Goal: Information Seeking & Learning: Learn about a topic

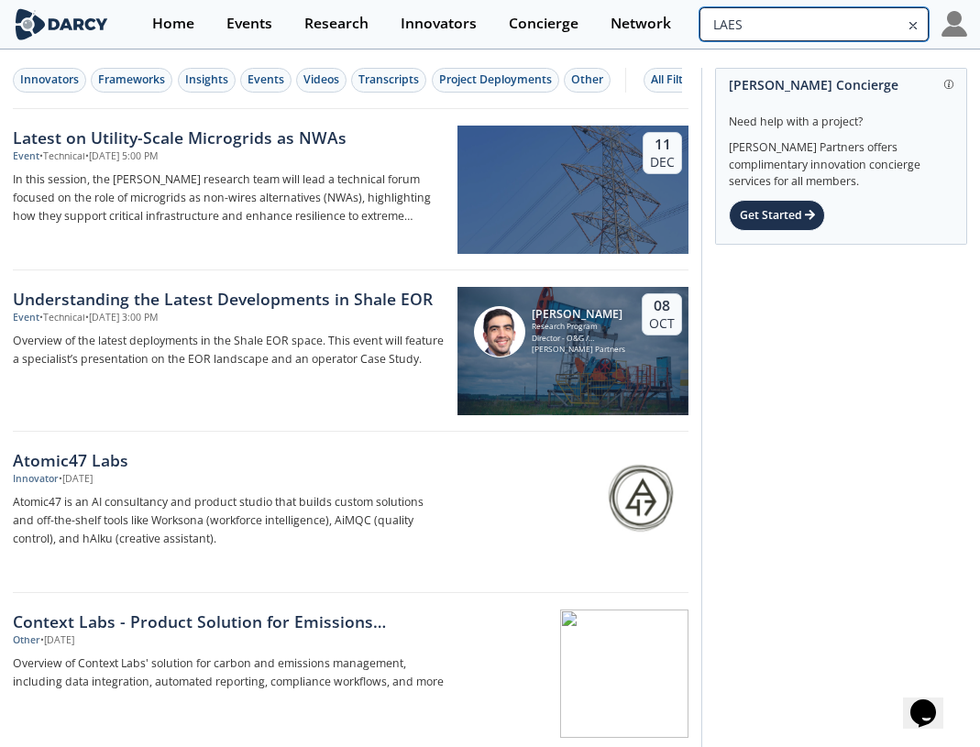
click at [811, 32] on input "LAES" at bounding box center [814, 24] width 229 height 34
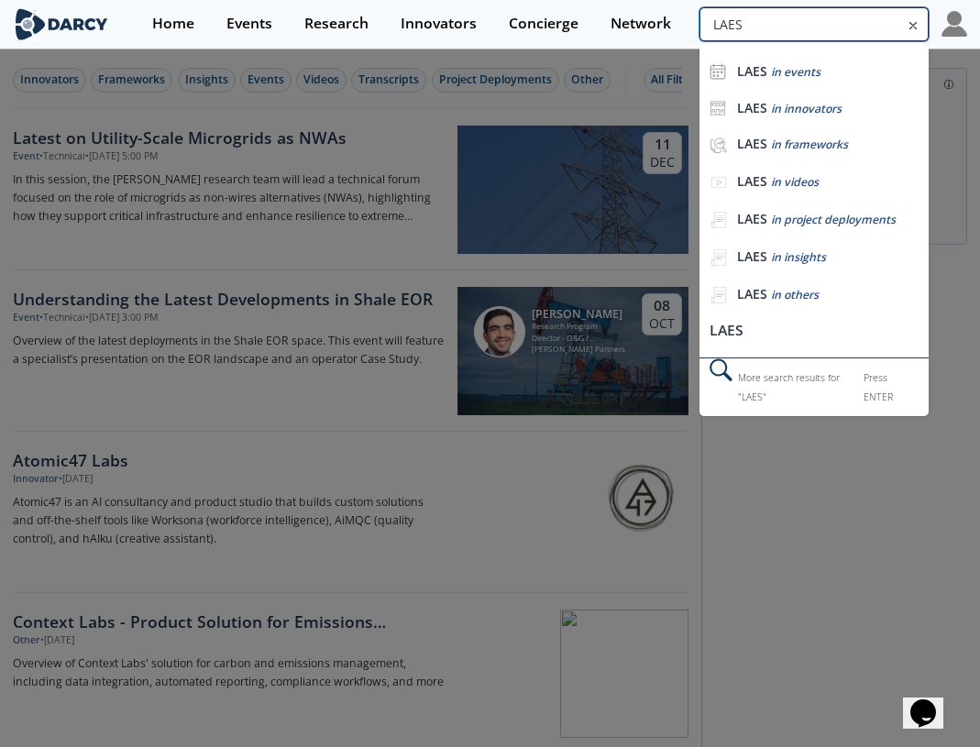
click at [811, 32] on input "LAES" at bounding box center [814, 24] width 229 height 34
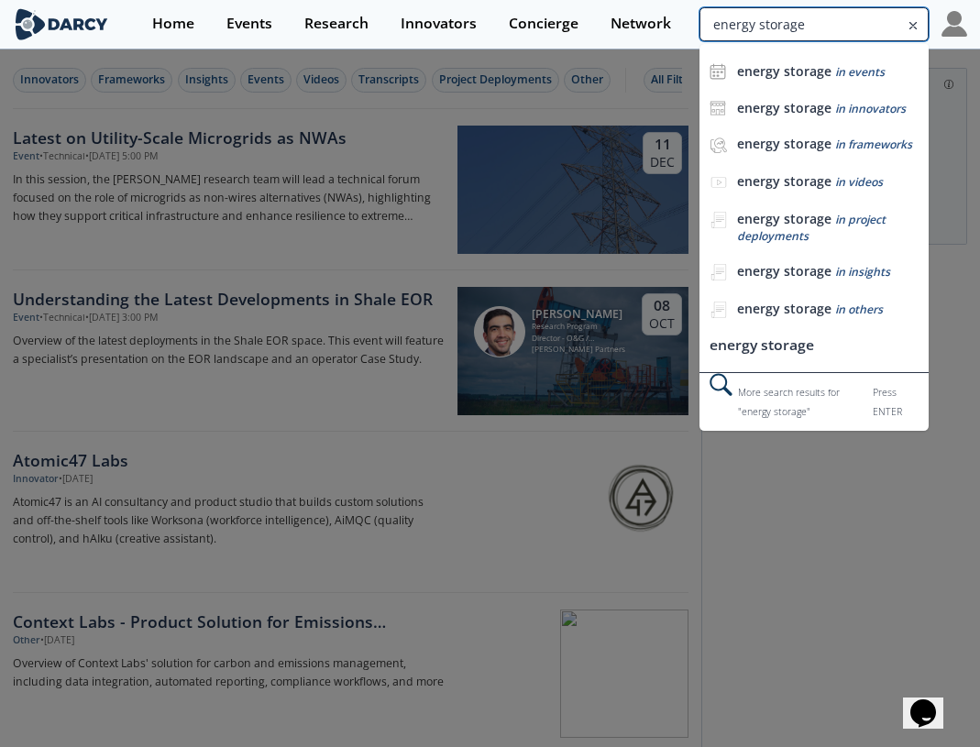
type input "energy storage"
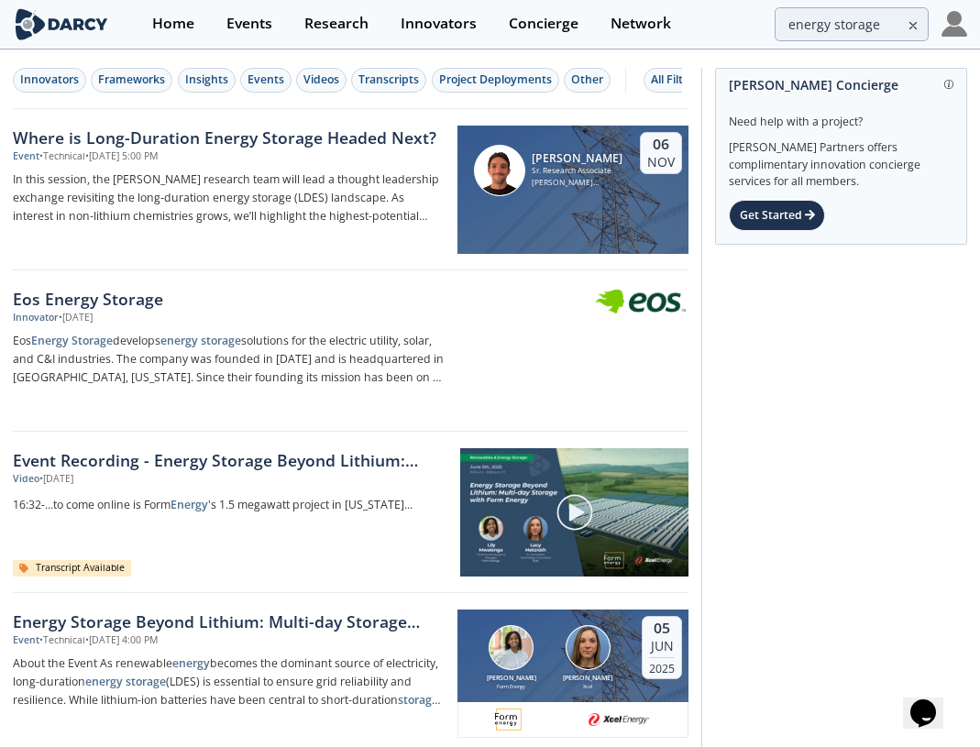
click at [88, 78] on div "Innovators Frameworks Insights Events Videos Transcripts Project Deployments Ot…" at bounding box center [347, 80] width 669 height 25
click at [141, 83] on div "Frameworks" at bounding box center [131, 80] width 67 height 17
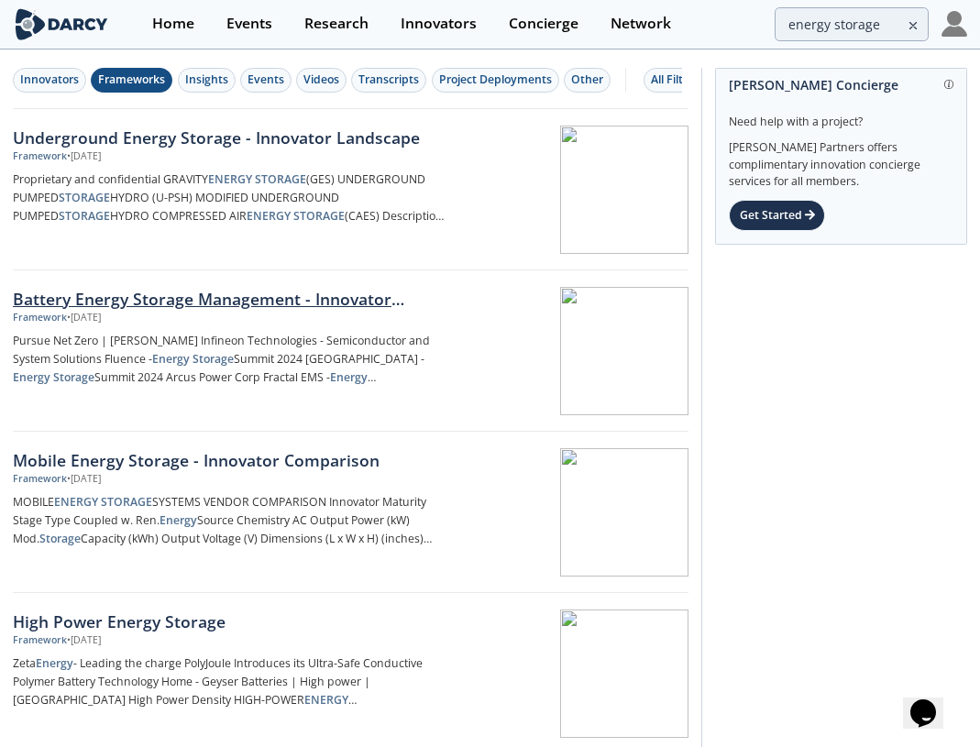
click at [365, 303] on div "Battery Energy Storage Management - Innovator Landscape" at bounding box center [229, 299] width 432 height 24
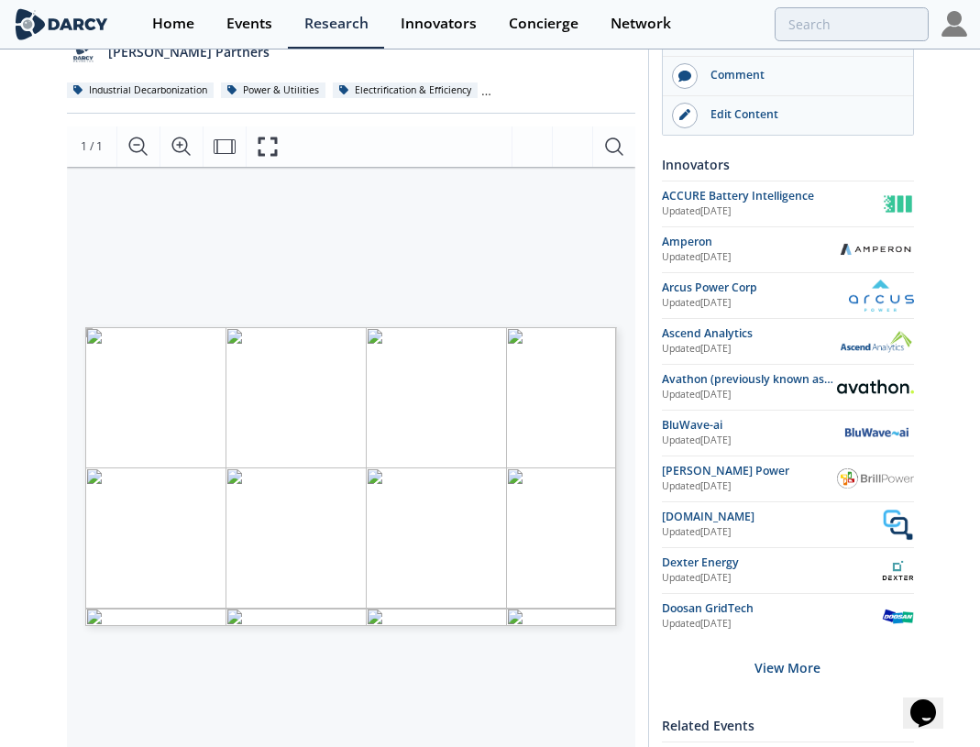
scroll to position [244, 0]
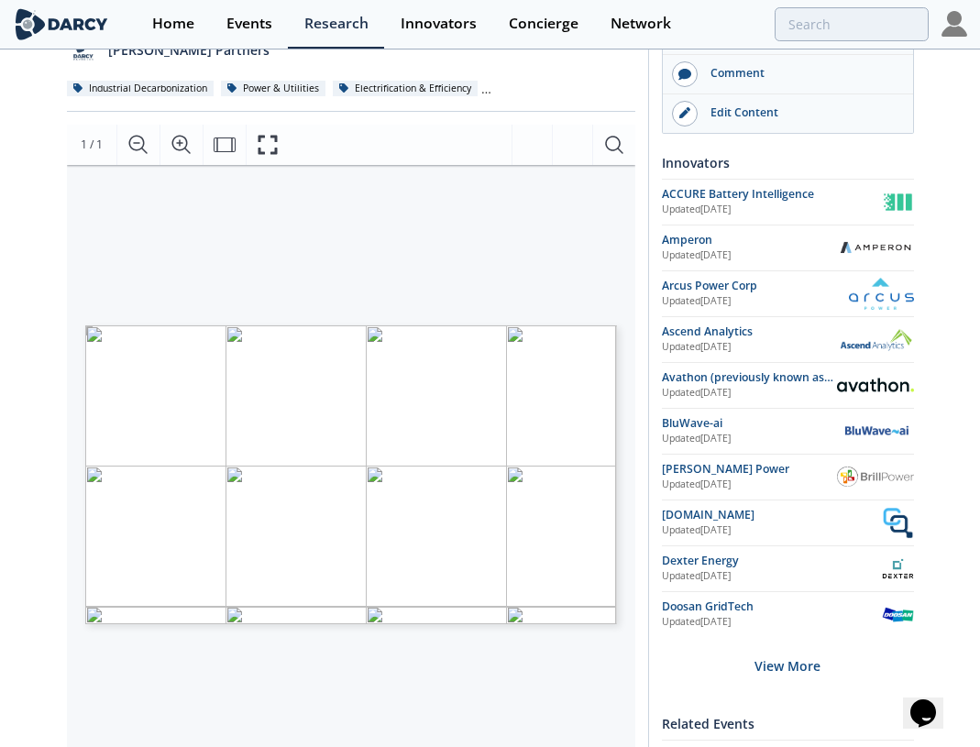
click at [420, 425] on span "Page 1" at bounding box center [716, 622] width 592 height 451
click at [606, 151] on icon "Search Document" at bounding box center [614, 145] width 22 height 22
type input "catl"
click at [421, 426] on span "Page 1" at bounding box center [716, 622] width 592 height 451
click at [447, 419] on span "Page 1" at bounding box center [716, 622] width 592 height 451
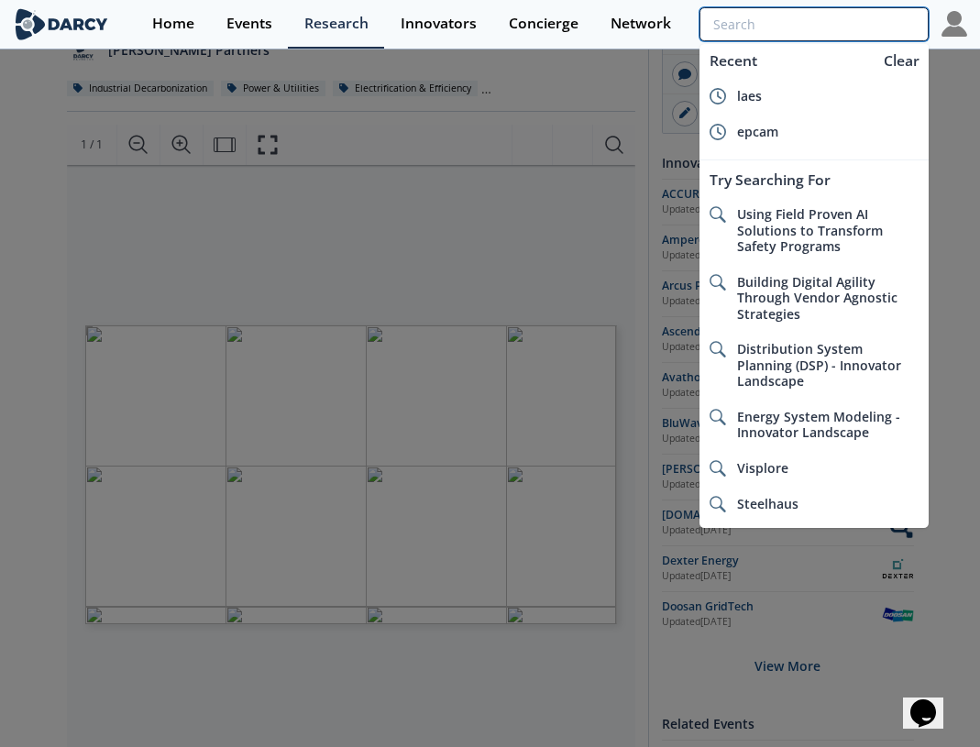
click at [806, 35] on input "search" at bounding box center [814, 24] width 229 height 34
click at [807, 694] on div at bounding box center [490, 373] width 980 height 747
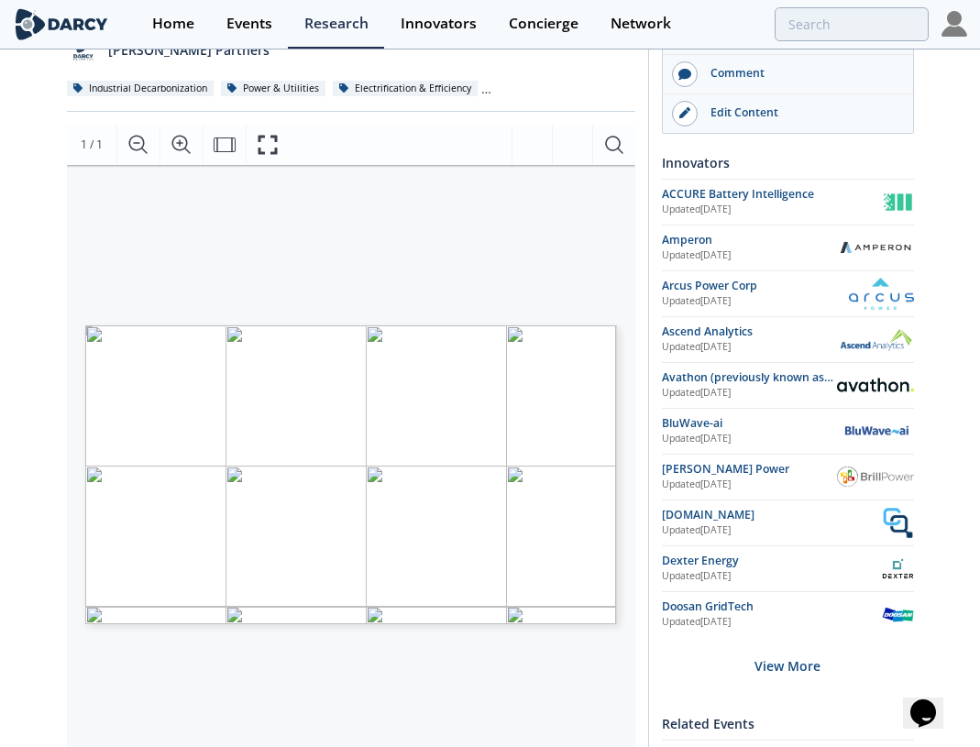
click at [795, 677] on div "Battery Energy Storage Management - Innovator Landscape Framework • Updated Dec…" at bounding box center [490, 507] width 980 height 1400
click at [795, 677] on div "View More" at bounding box center [788, 666] width 252 height 58
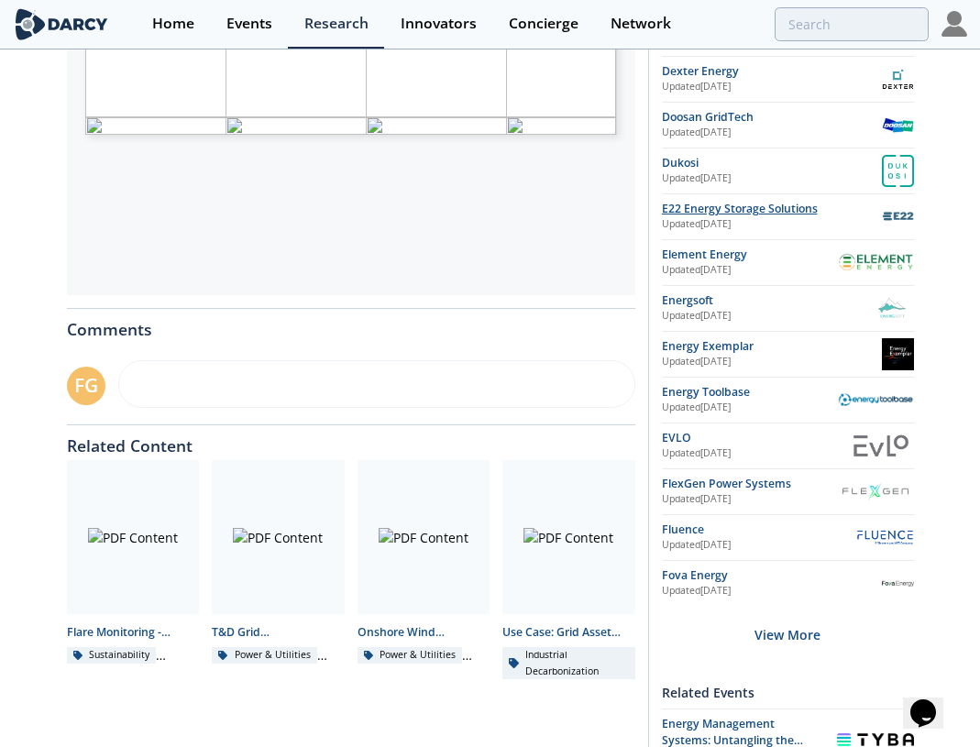
scroll to position [734, 0]
click at [788, 624] on div "View More" at bounding box center [788, 634] width 252 height 58
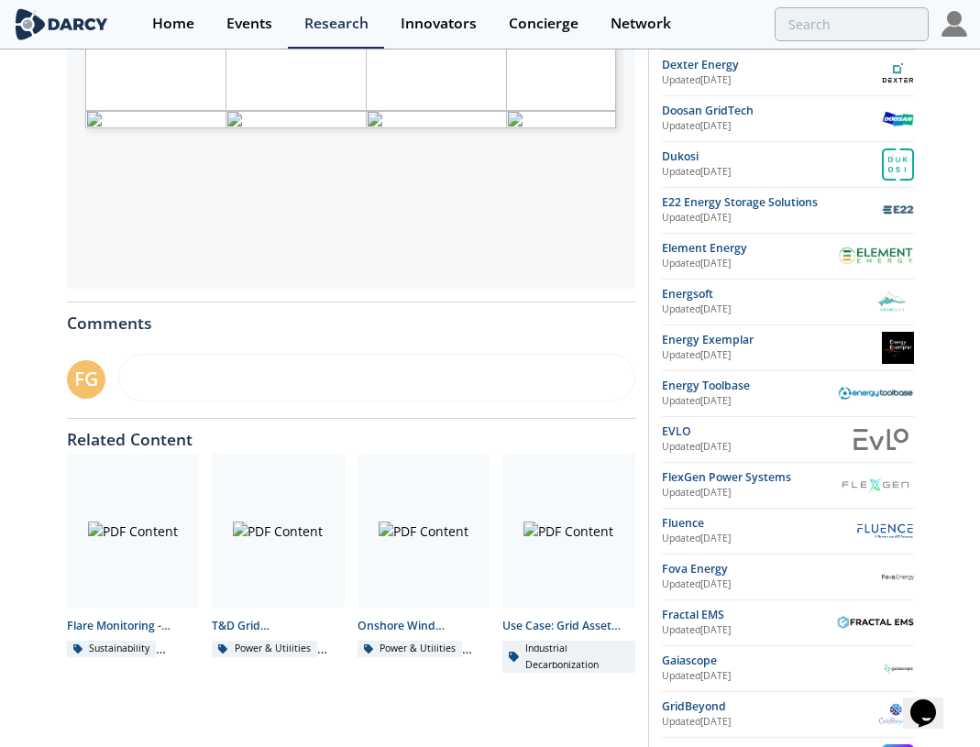
scroll to position [632, 0]
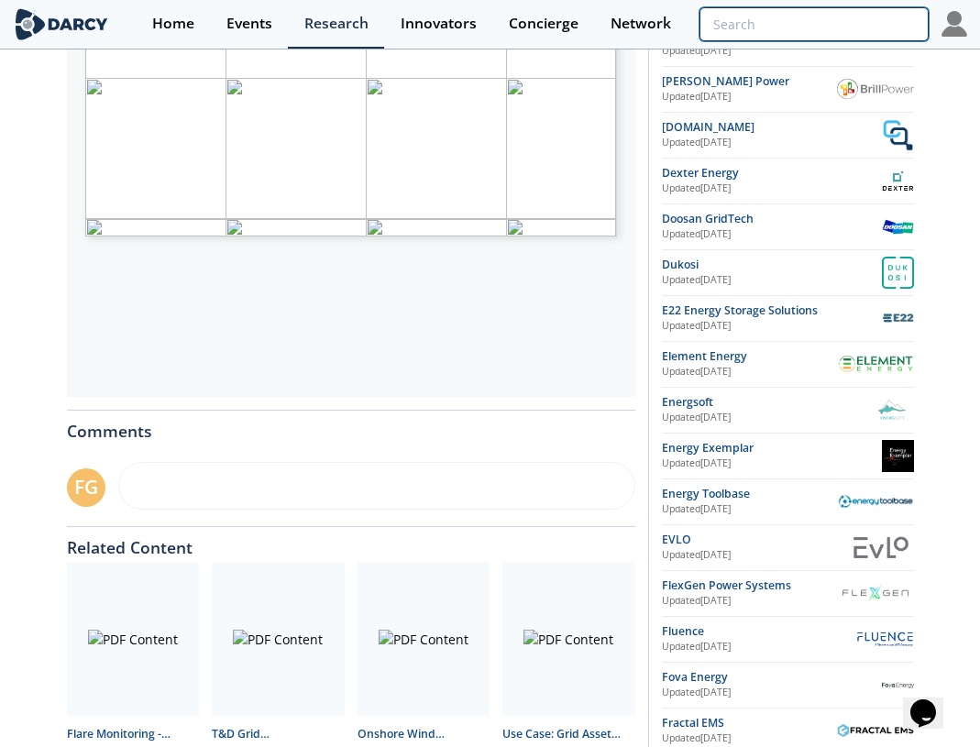
click at [821, 35] on input "search" at bounding box center [814, 24] width 229 height 34
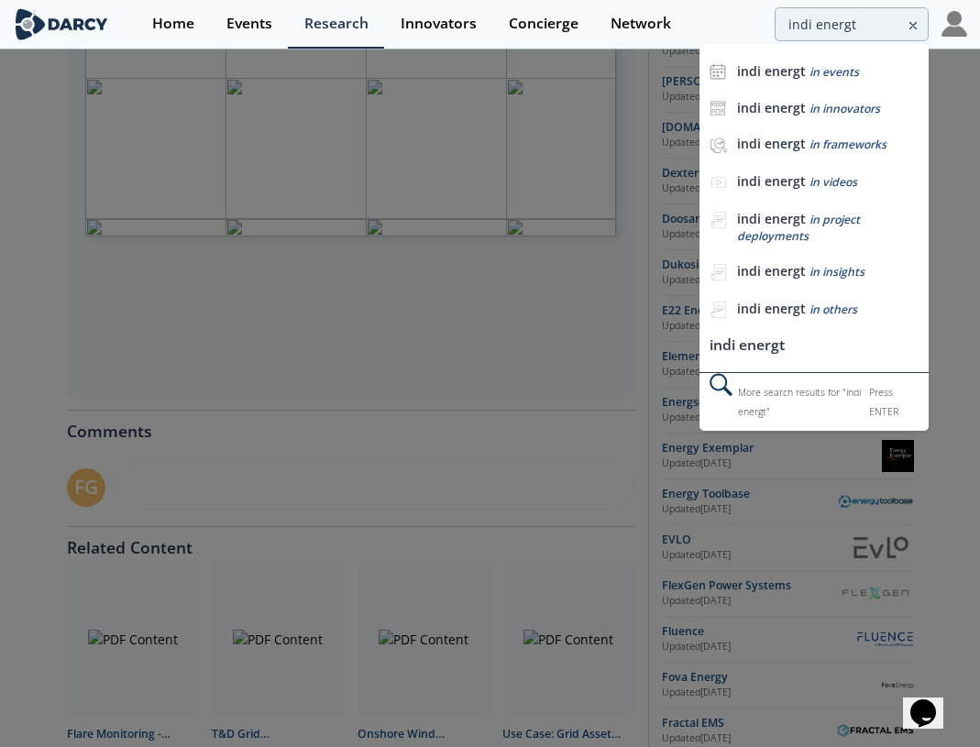
scroll to position [0, 0]
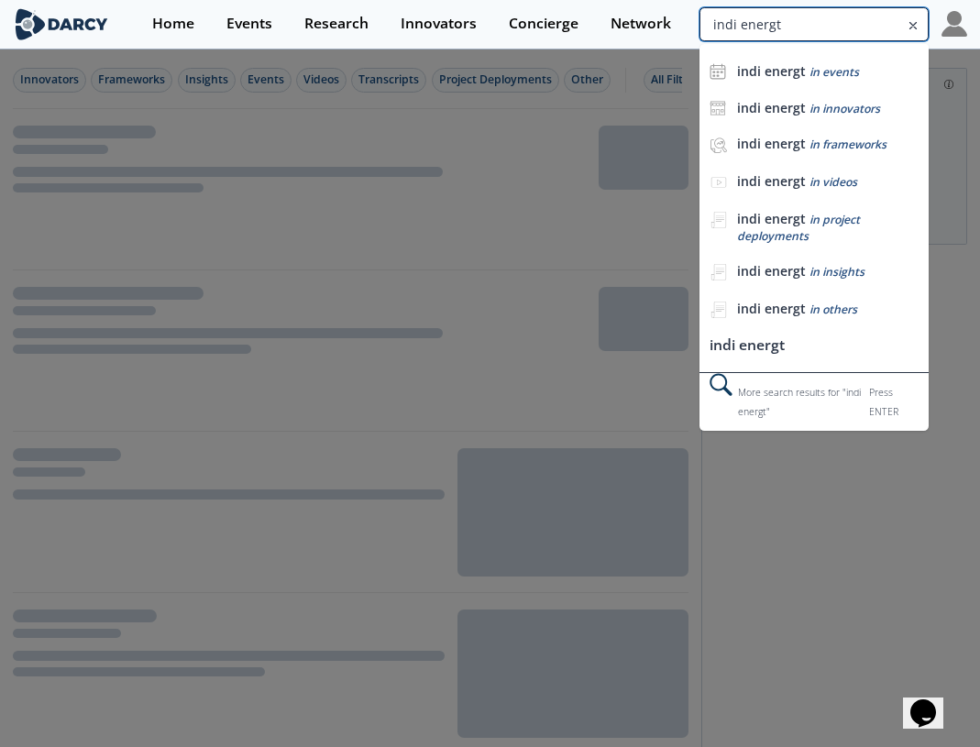
click at [873, 24] on input "indi energt" at bounding box center [814, 24] width 229 height 34
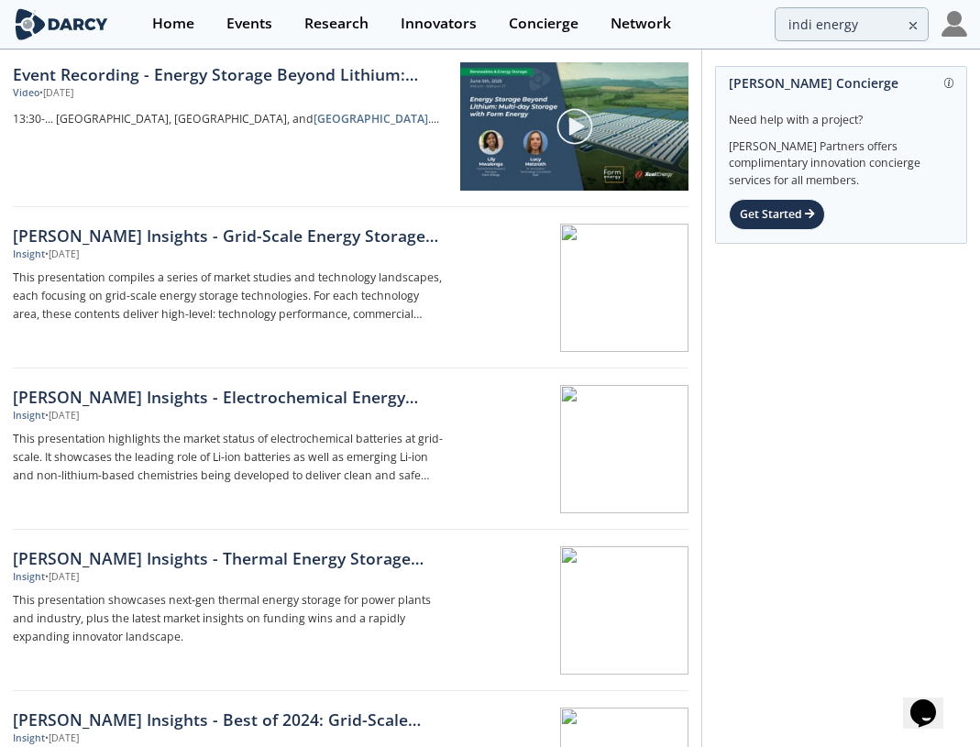
scroll to position [592, 0]
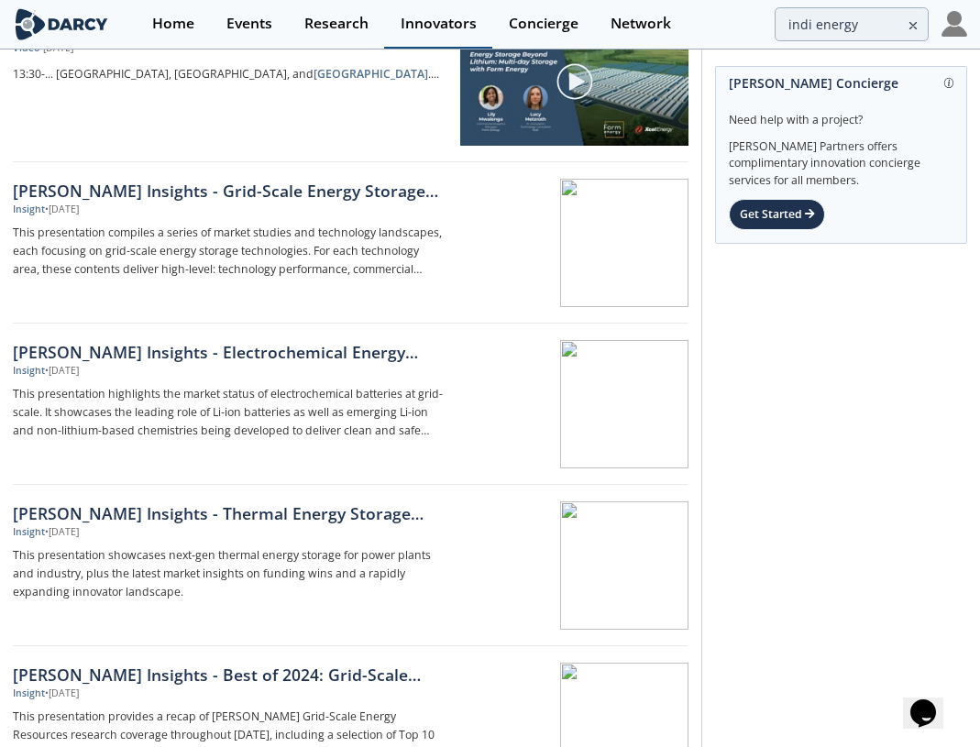
type input "indi energt"
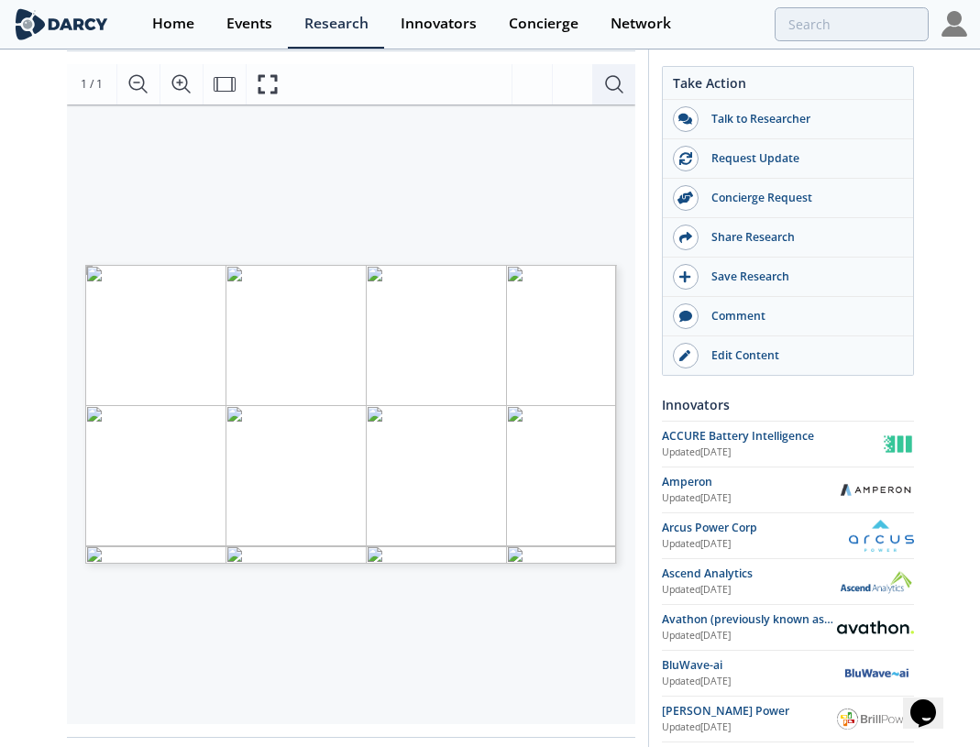
scroll to position [292, 0]
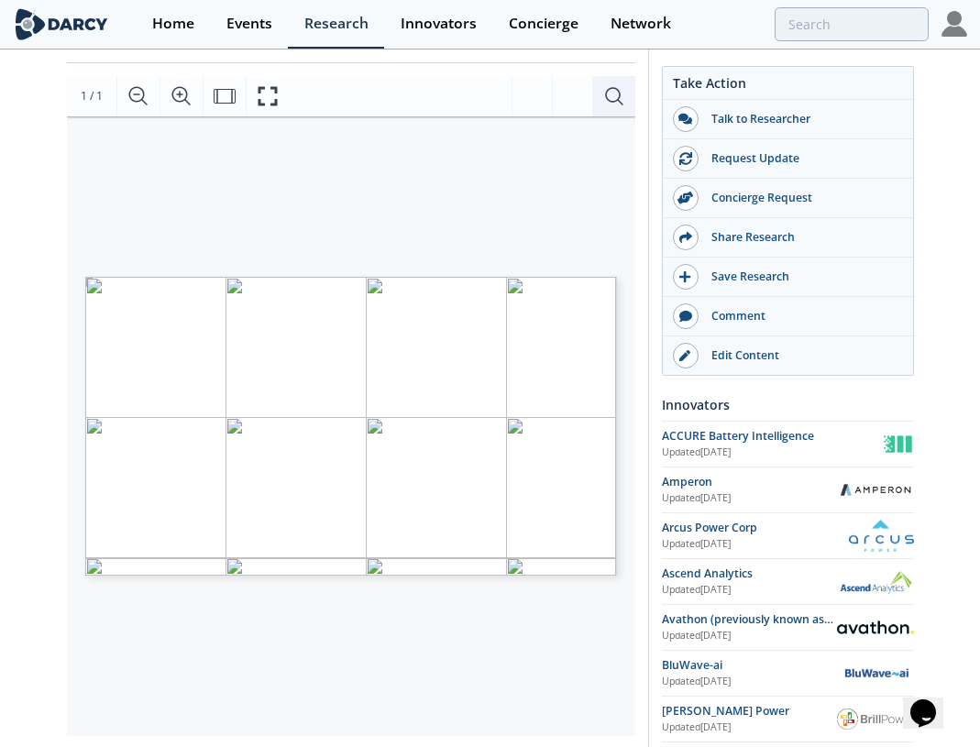
click at [613, 101] on icon "Search Document" at bounding box center [613, 95] width 17 height 17
click at [452, 129] on input "ind" at bounding box center [370, 137] width 185 height 28
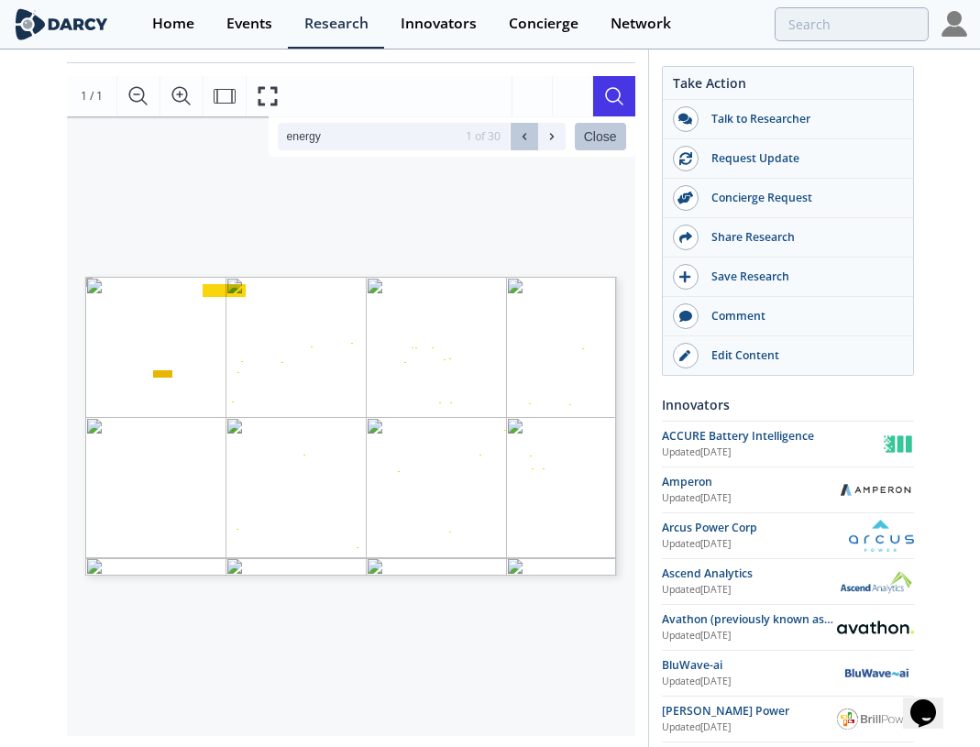
type input "energy"
click at [545, 145] on button at bounding box center [552, 137] width 28 height 28
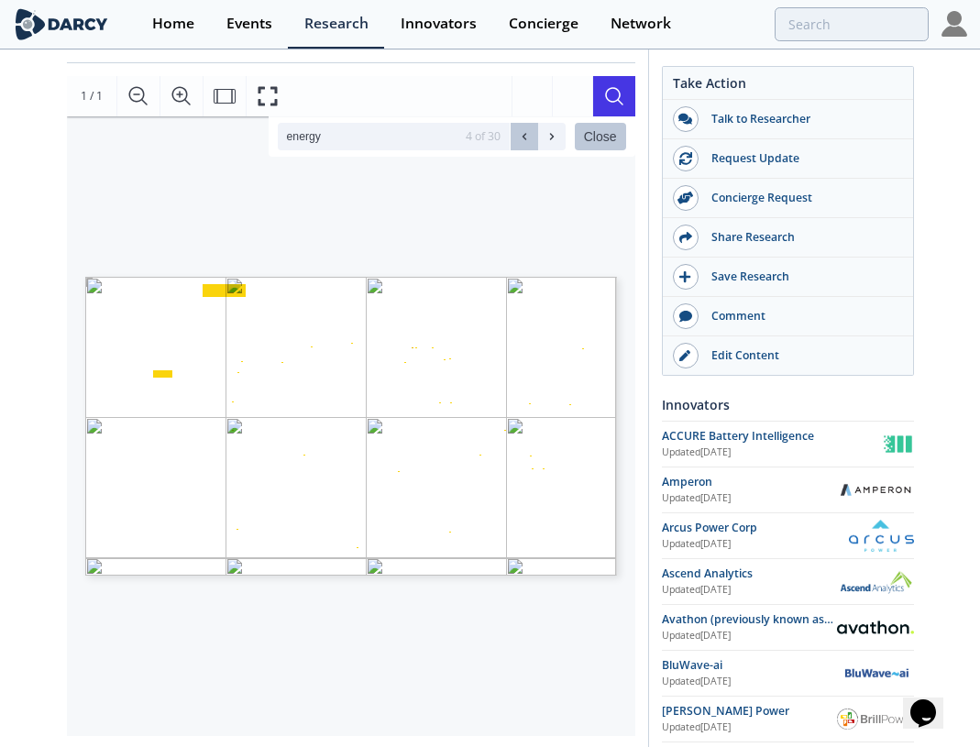
click at [545, 145] on button at bounding box center [552, 137] width 28 height 28
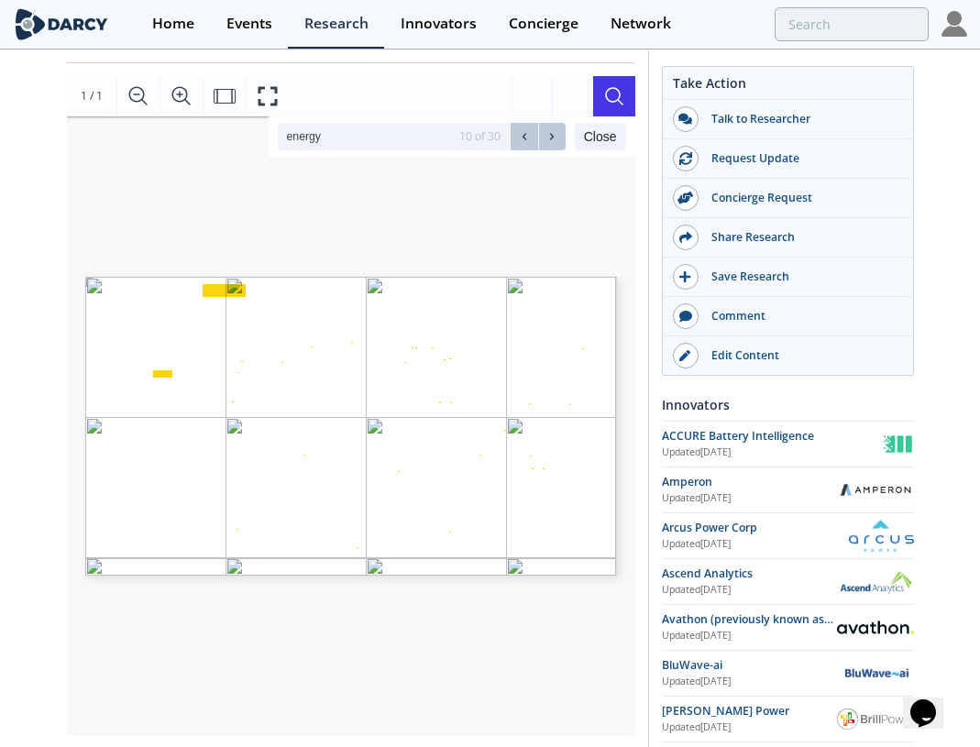
click at [594, 145] on button "Close" at bounding box center [600, 137] width 51 height 28
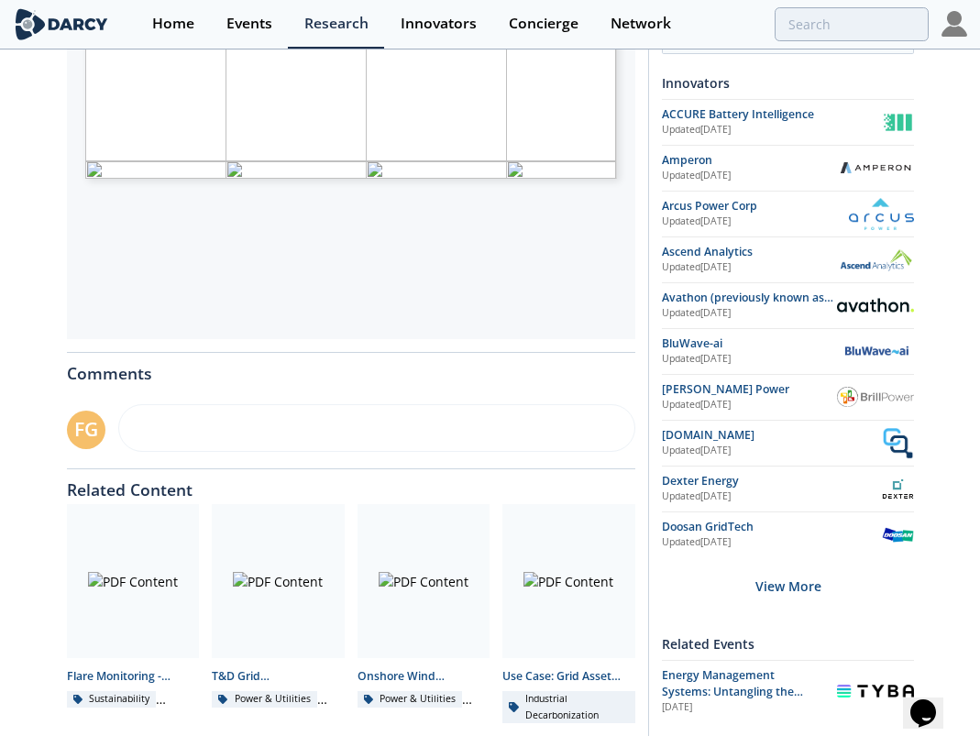
scroll to position [690, 0]
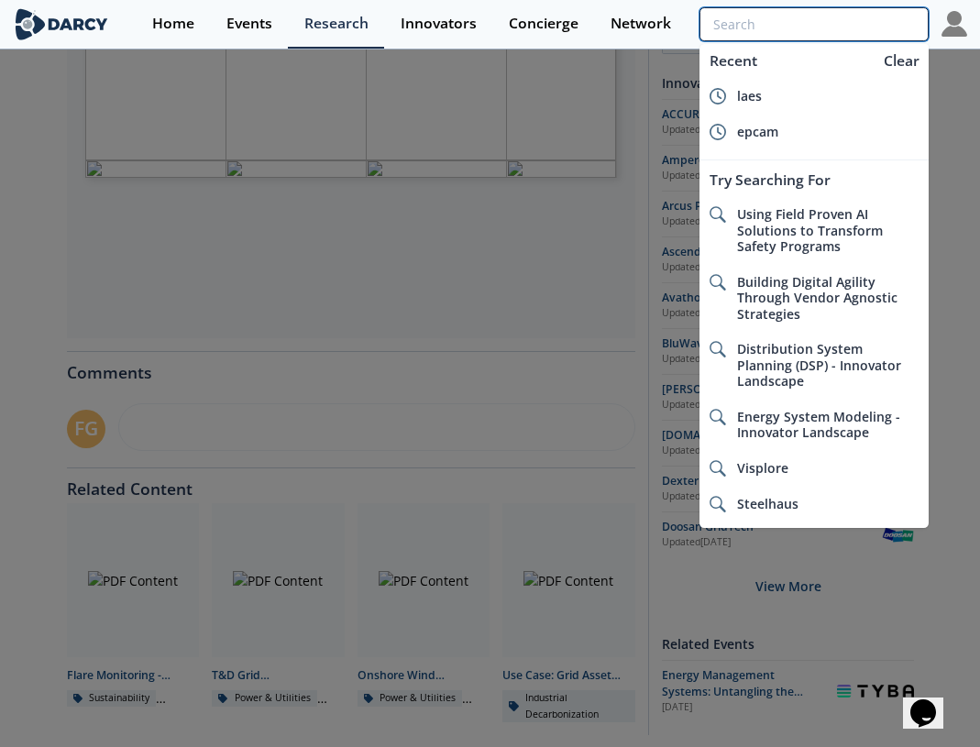
click at [845, 13] on input "search" at bounding box center [814, 24] width 229 height 34
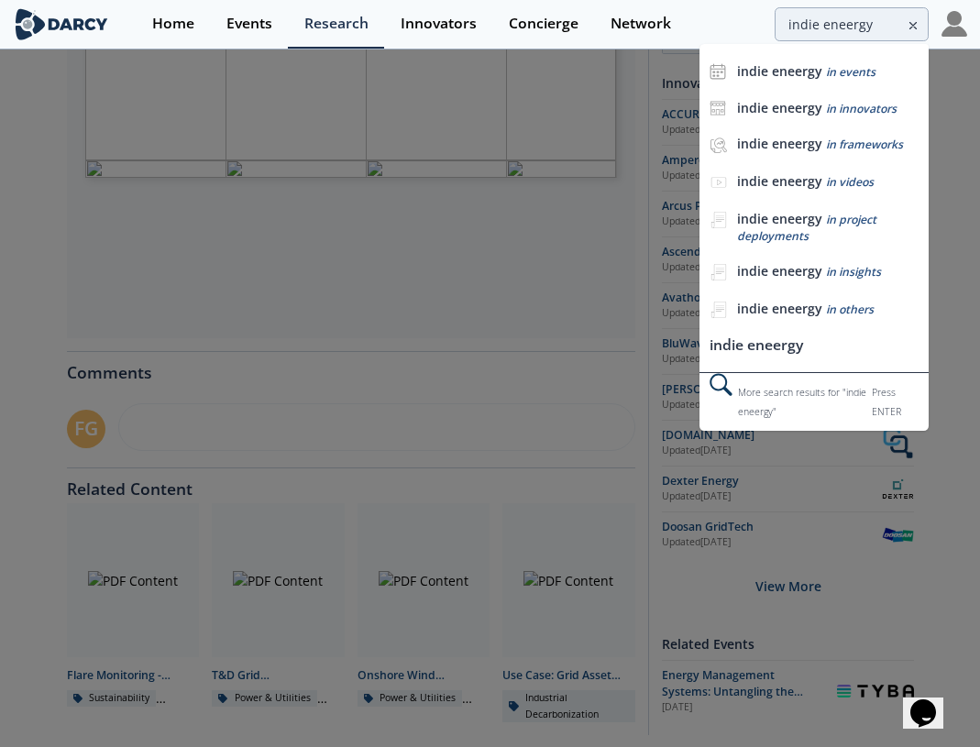
scroll to position [0, 0]
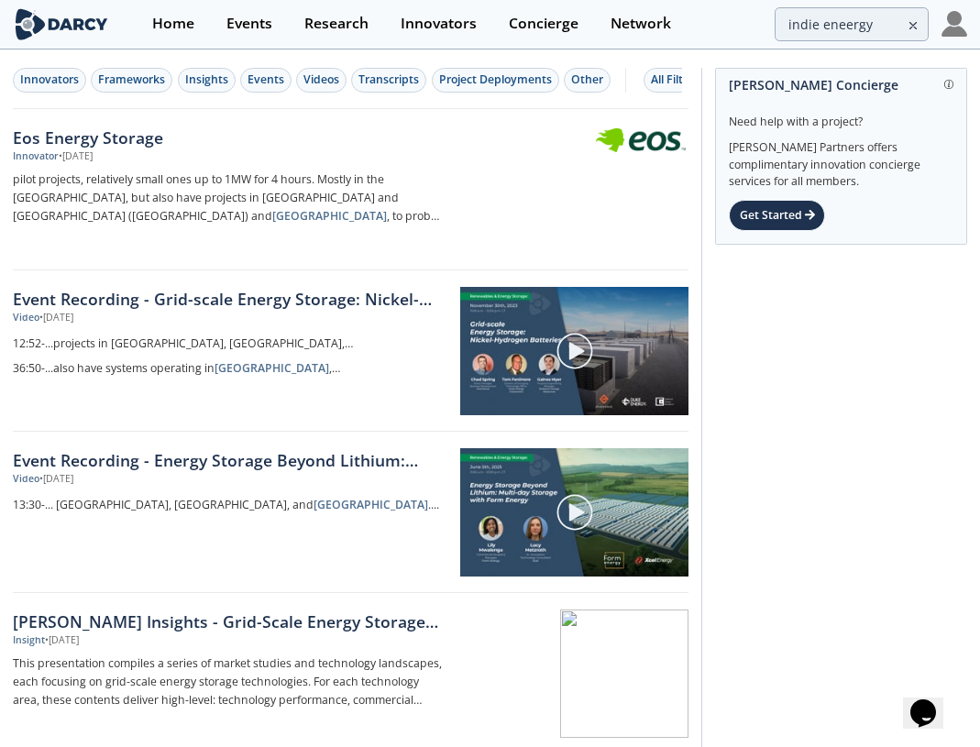
click at [832, 7] on div "indie eneergy" at bounding box center [814, 24] width 229 height 34
click at [848, 23] on input "indie eneergy" at bounding box center [814, 24] width 229 height 34
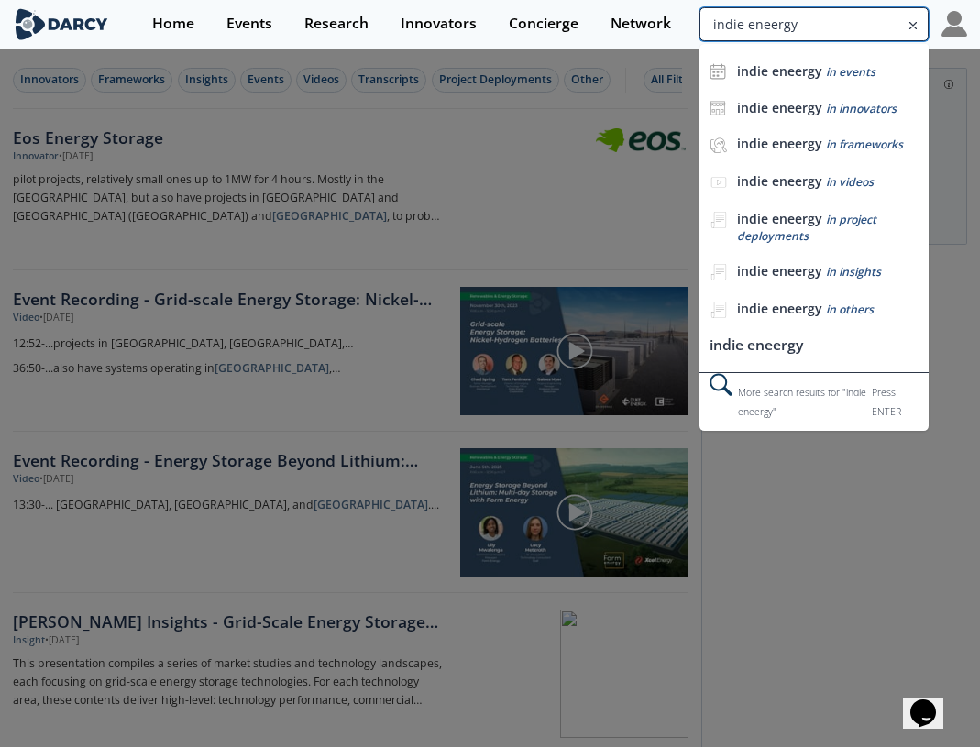
click at [848, 23] on input "indie eneergy" at bounding box center [814, 24] width 229 height 34
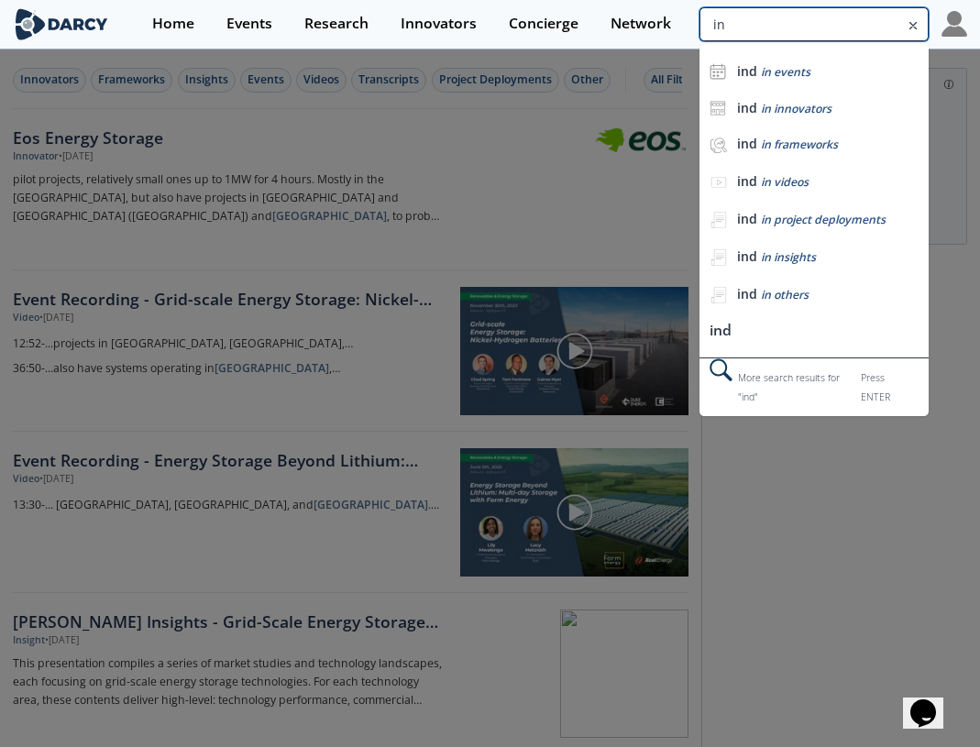
type input "i"
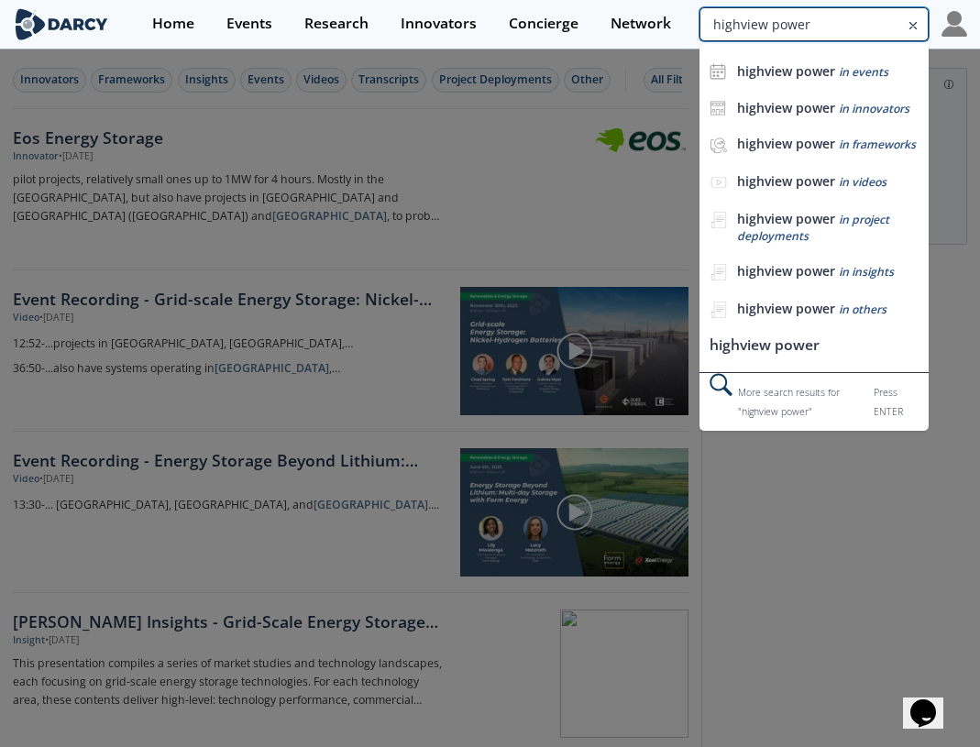
type input "highview power"
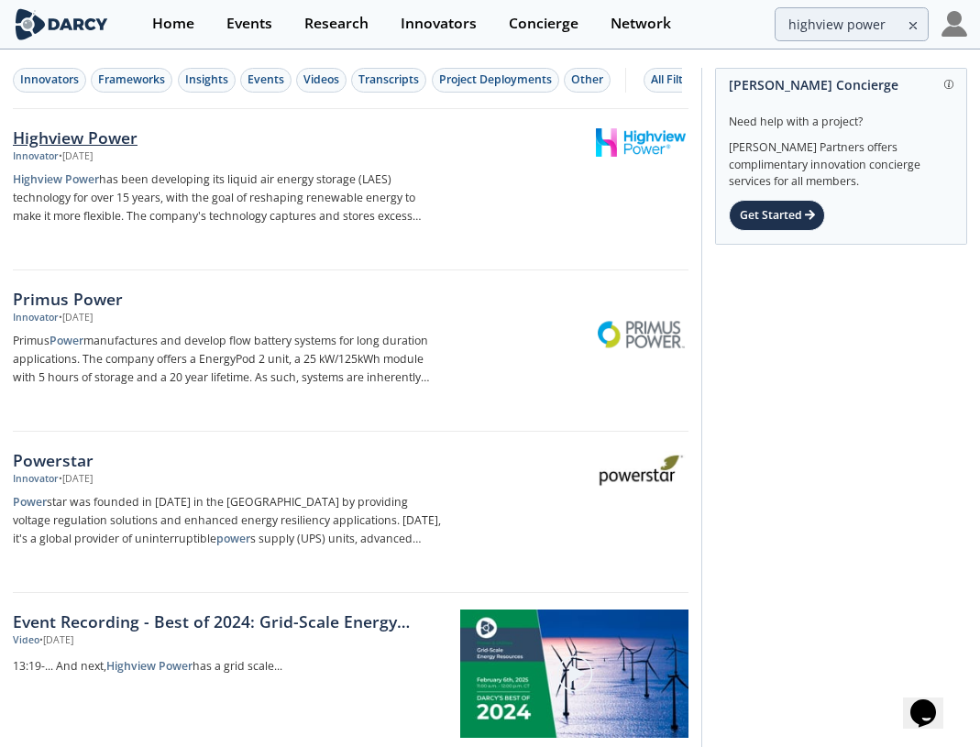
click at [119, 138] on div "Highview Power" at bounding box center [229, 138] width 432 height 24
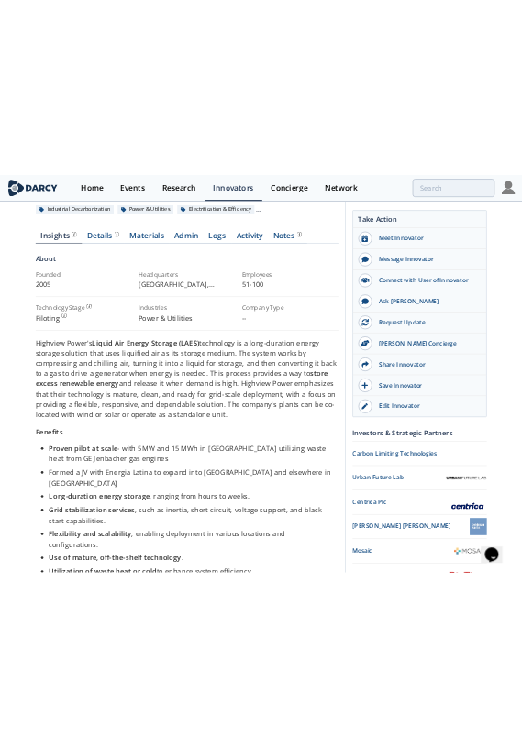
scroll to position [252, 0]
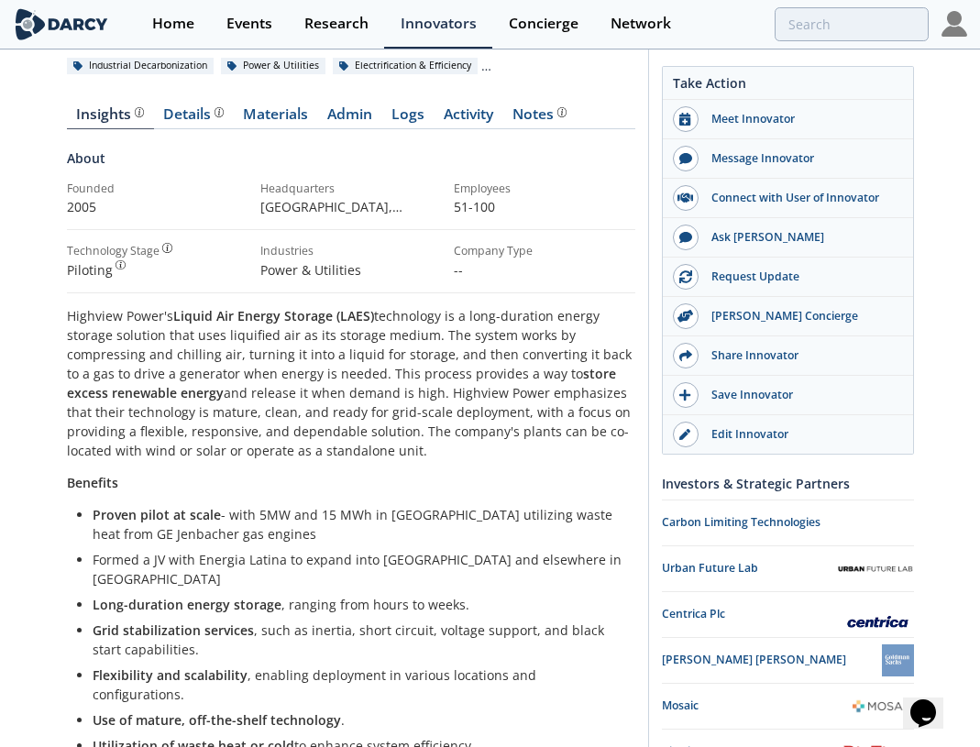
click at [3, 199] on div "Highview Power 2024 Top Innovator Highview Power is a designer and developer of…" at bounding box center [490, 614] width 980 height 1630
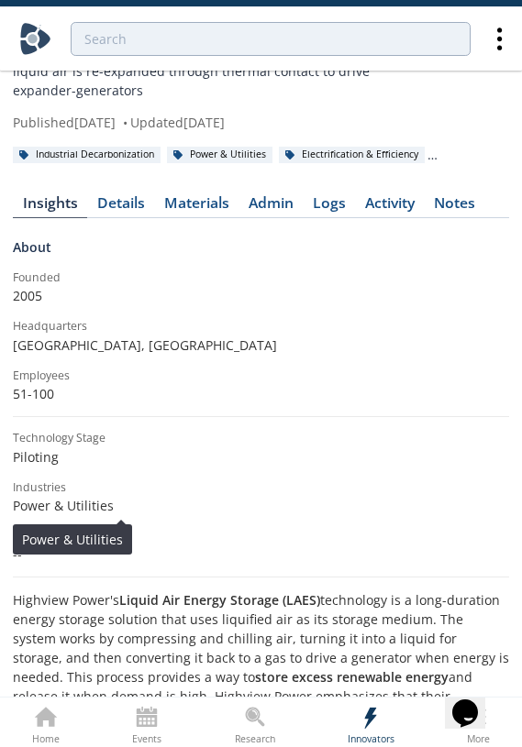
scroll to position [172, 0]
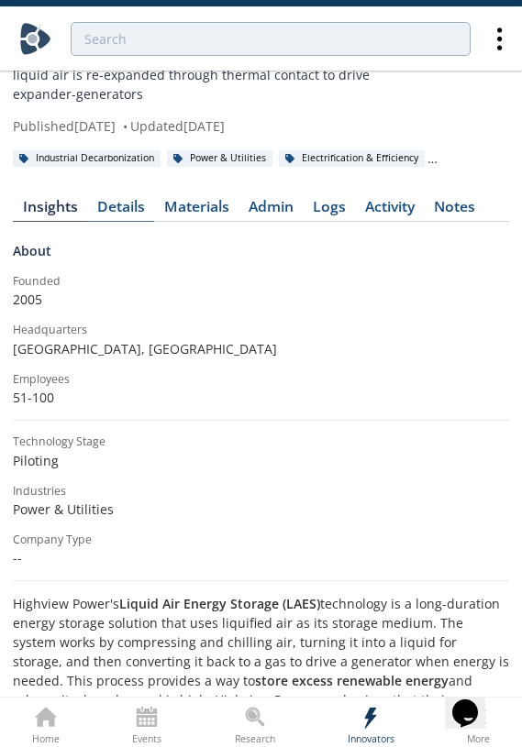
click at [128, 208] on div "Details" at bounding box center [121, 207] width 48 height 15
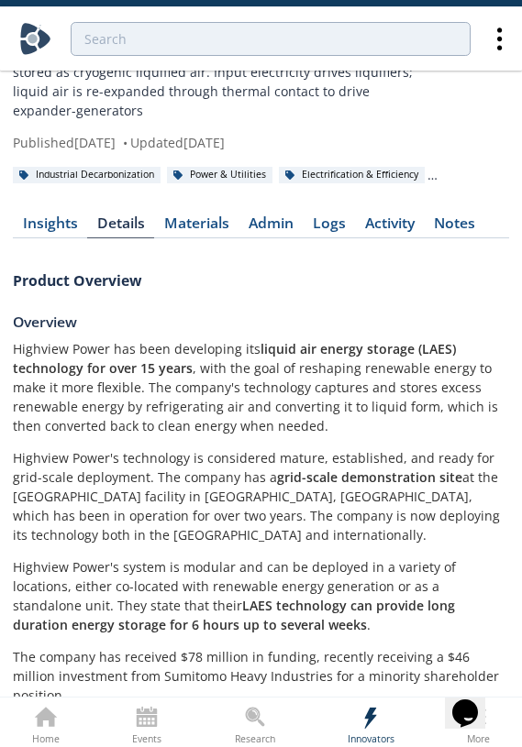
scroll to position [169, 0]
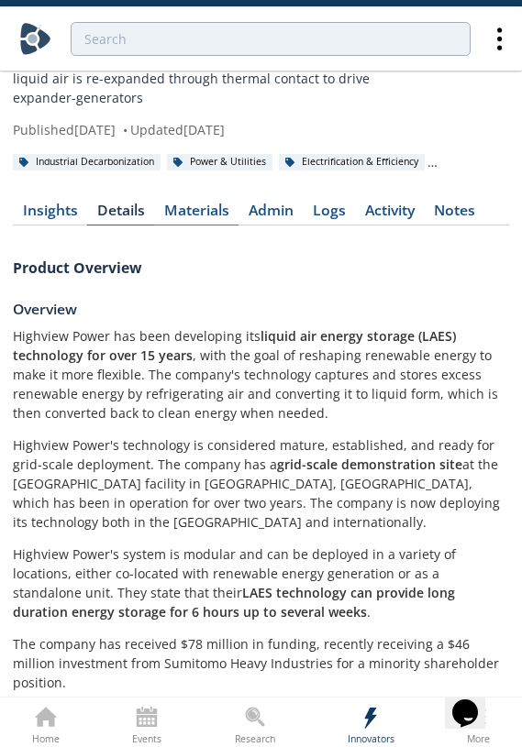
click at [204, 214] on link "Materials" at bounding box center [196, 215] width 84 height 22
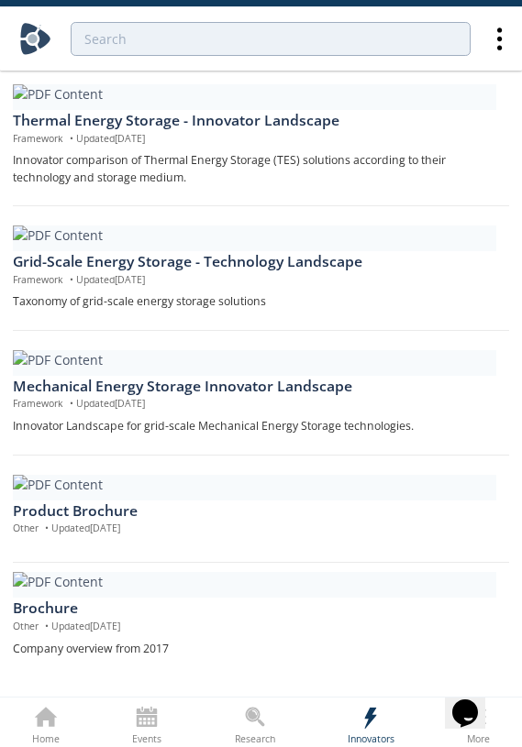
scroll to position [2027, 0]
click at [163, 475] on div at bounding box center [254, 488] width 483 height 26
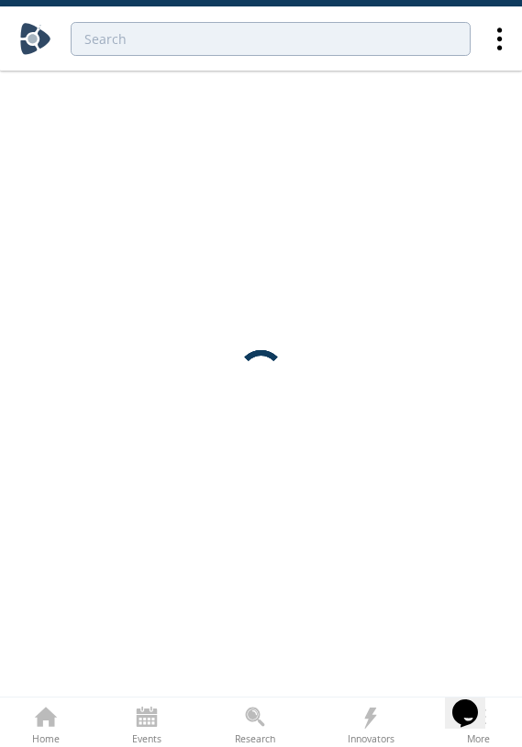
scroll to position [0, 0]
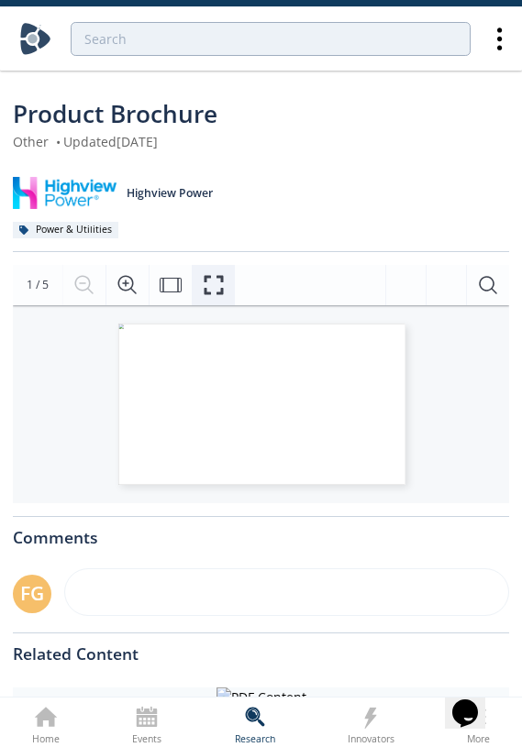
click at [220, 290] on icon "Fullscreen" at bounding box center [214, 285] width 22 height 22
click at [210, 290] on icon "Fullscreen" at bounding box center [214, 285] width 22 height 22
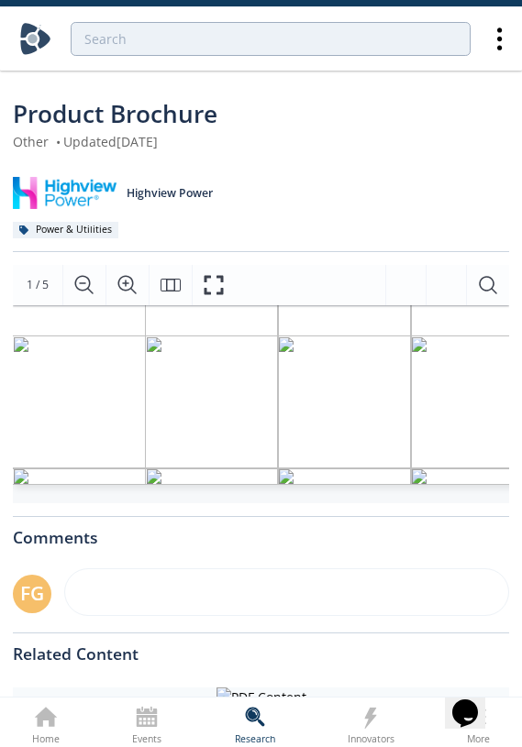
scroll to position [94, 19]
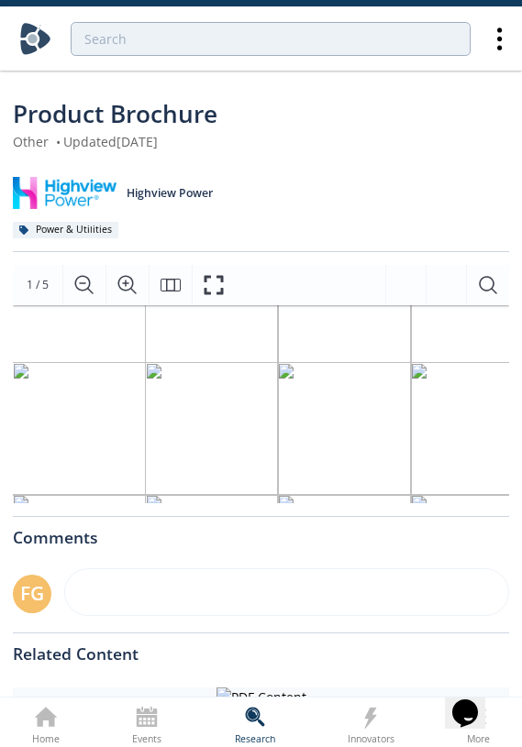
click at [39, 281] on label "1 / 5" at bounding box center [38, 285] width 22 height 18
click at [35, 281] on label "1 / 5" at bounding box center [38, 285] width 22 height 18
click at [33, 281] on label "1 / 5" at bounding box center [38, 285] width 22 height 18
click at [35, 282] on label "1 / 5" at bounding box center [38, 285] width 22 height 18
click at [152, 282] on button "Fit Page" at bounding box center [170, 285] width 43 height 40
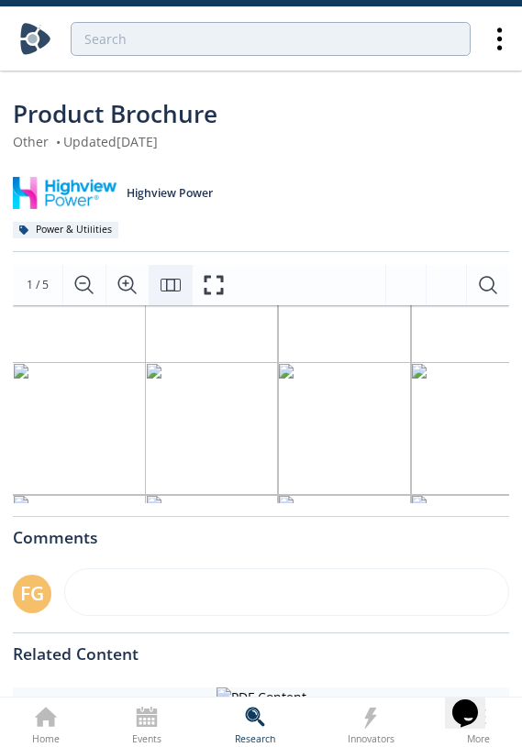
scroll to position [0, 0]
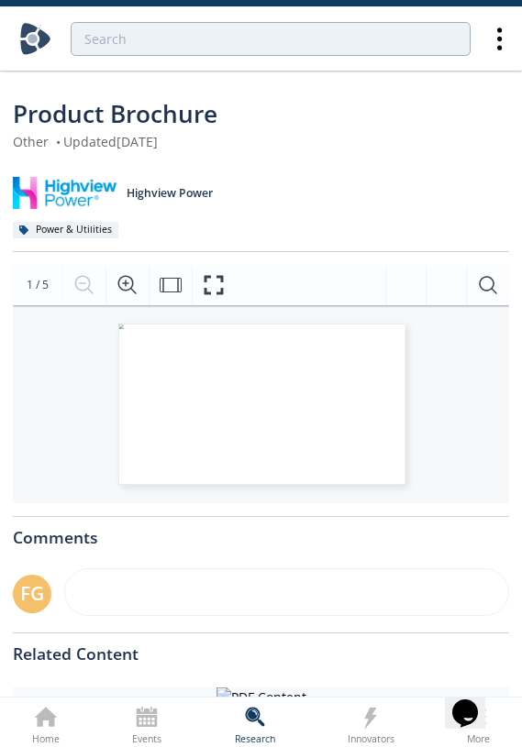
click at [27, 285] on strong "1" at bounding box center [30, 285] width 6 height 16
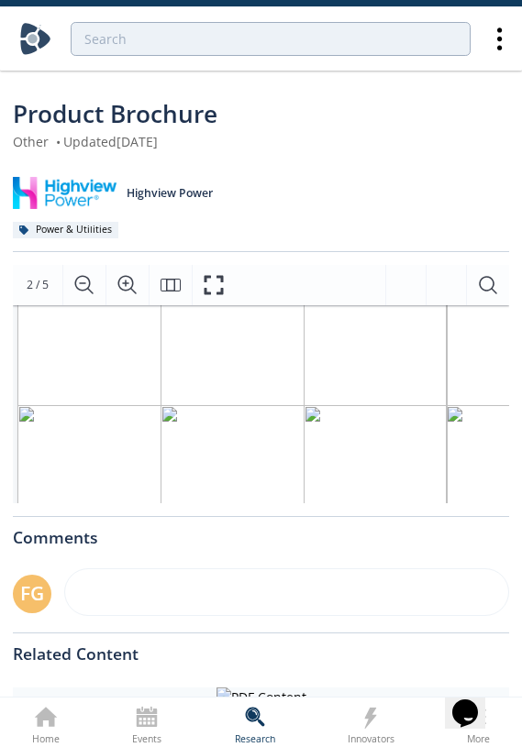
scroll to position [65, 14]
click at [91, 286] on icon "Zoom Out" at bounding box center [84, 285] width 22 height 22
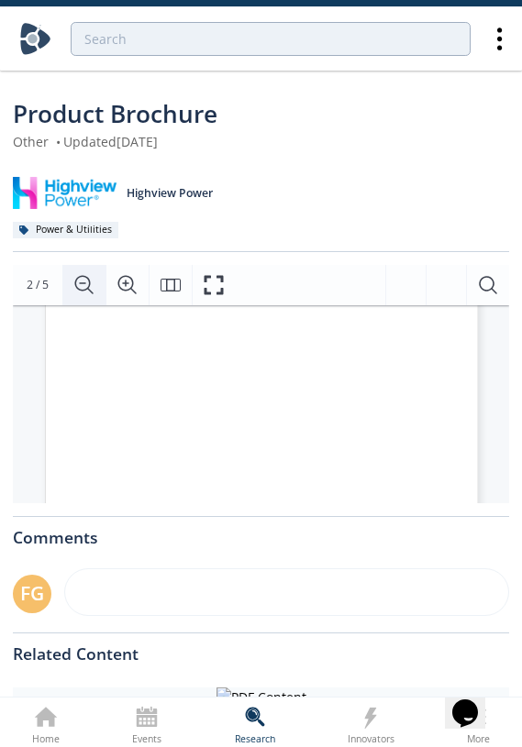
click at [91, 286] on icon "Zoom Out" at bounding box center [84, 285] width 22 height 22
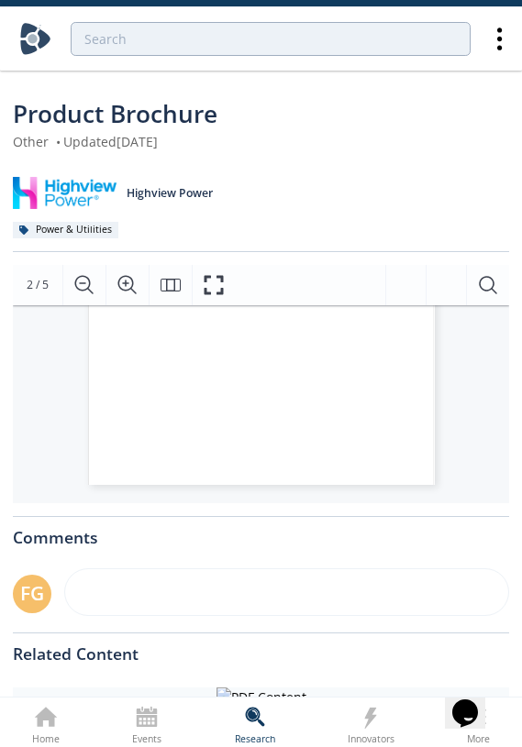
click at [80, 317] on div "The energy market is transitioning to renewable power—energy that is clean, but…" at bounding box center [195, 378] width 365 height 213
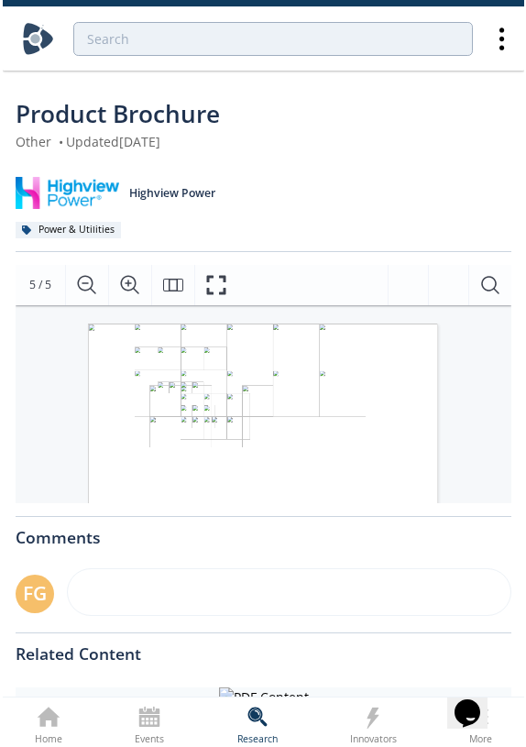
scroll to position [0, 0]
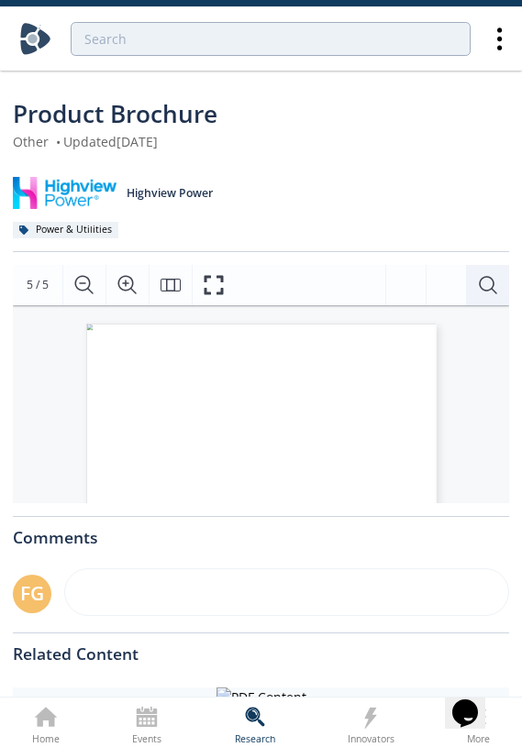
click at [494, 281] on icon "Search Document" at bounding box center [488, 285] width 22 height 22
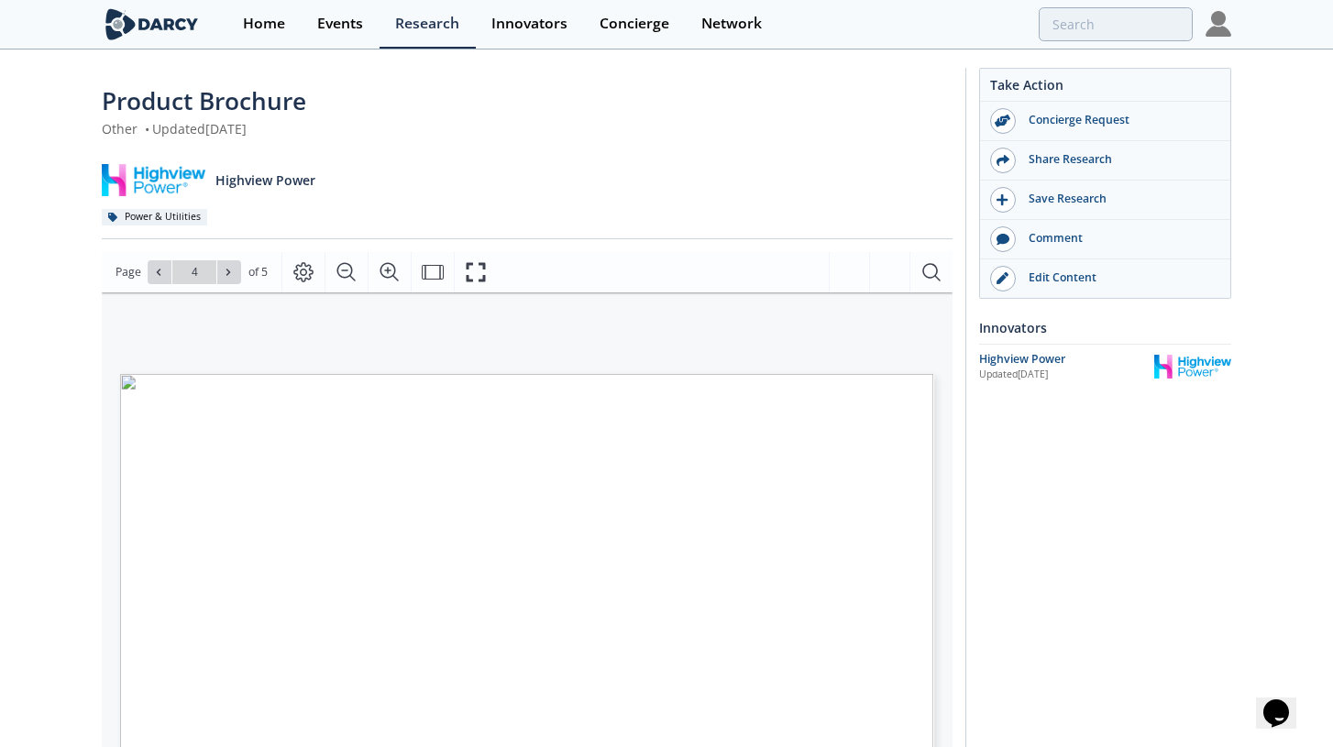
type input "5"
click at [484, 261] on icon "Fullscreen" at bounding box center [476, 272] width 22 height 22
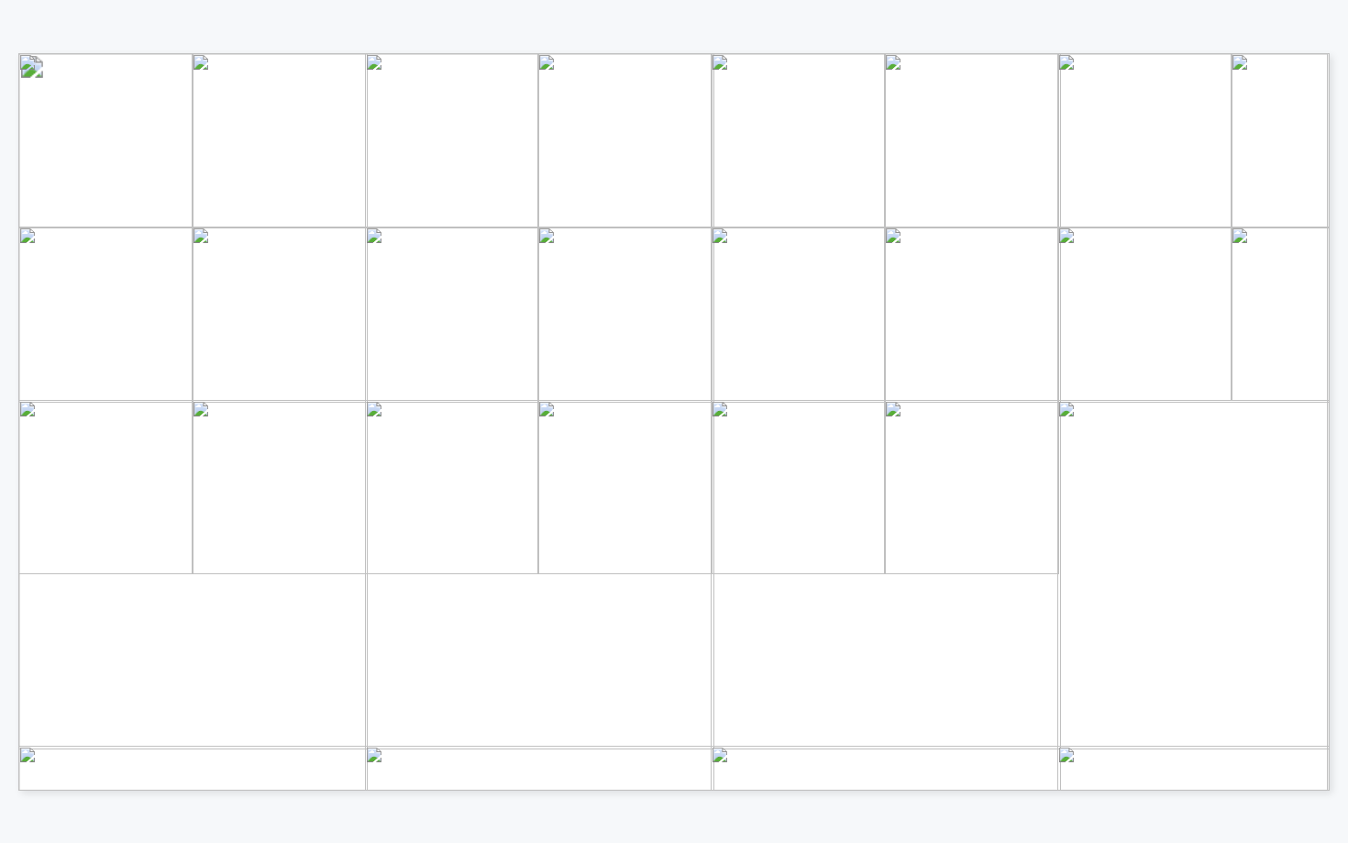
click at [979, 443] on span "@highviewpower" at bounding box center [1143, 442] width 138 height 15
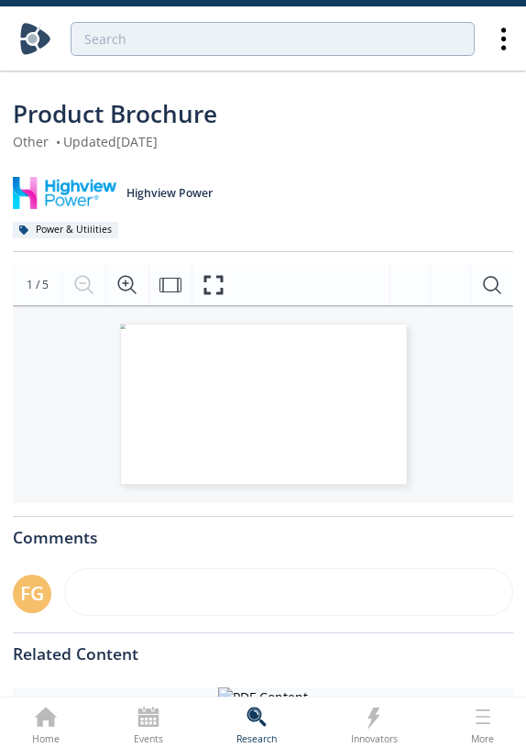
click at [370, 58] on div at bounding box center [273, 39] width 430 height 53
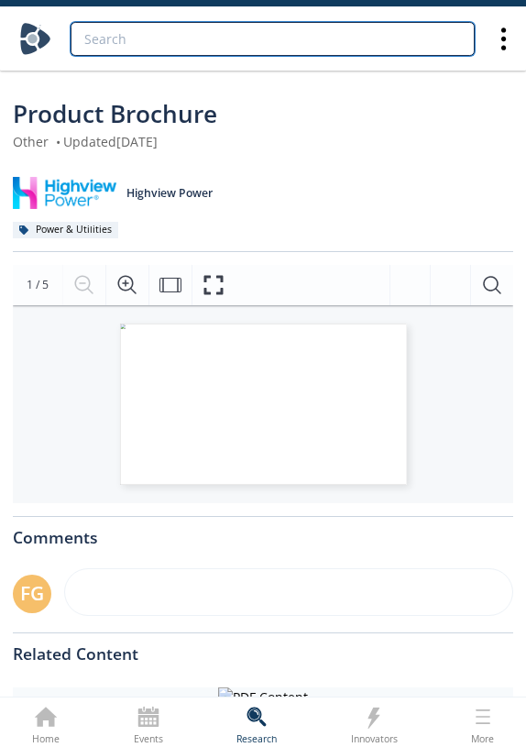
click at [356, 40] on input "search" at bounding box center [273, 39] width 404 height 34
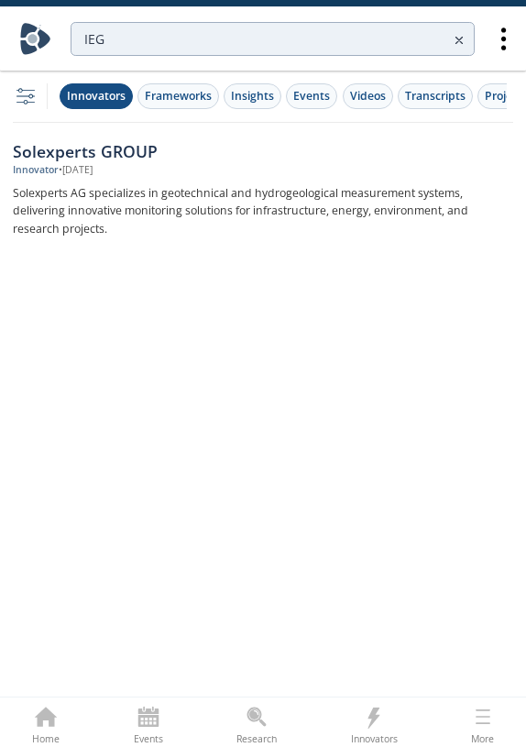
click at [112, 97] on div "Innovators" at bounding box center [96, 96] width 59 height 17
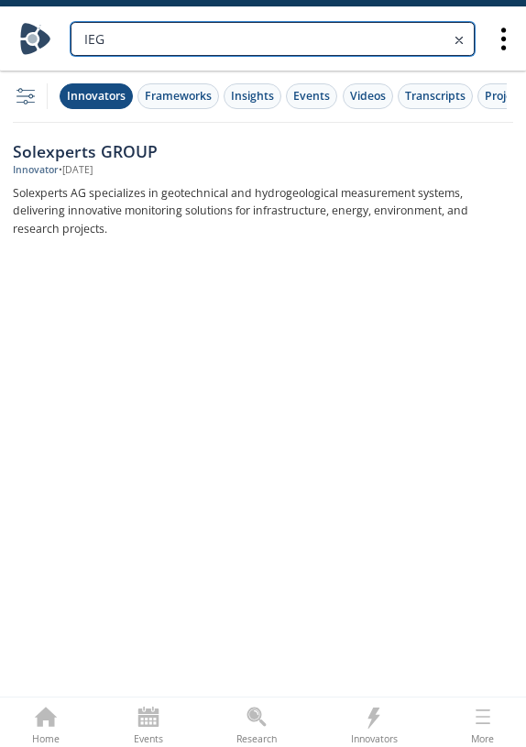
click at [215, 28] on input "IEG" at bounding box center [273, 39] width 404 height 34
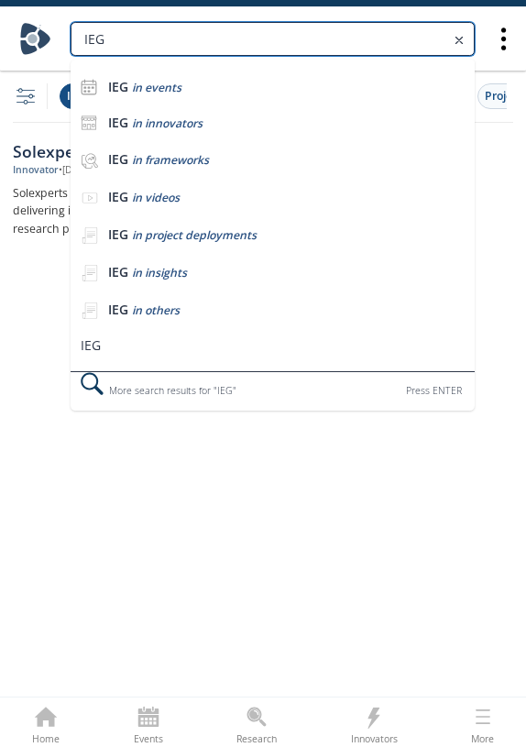
click at [215, 28] on input "IEG" at bounding box center [273, 39] width 404 height 34
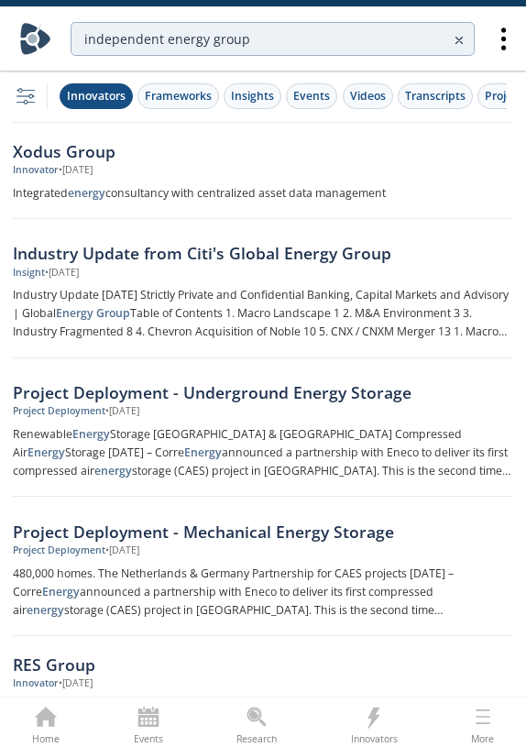
click at [106, 100] on div "Innovators" at bounding box center [96, 96] width 59 height 17
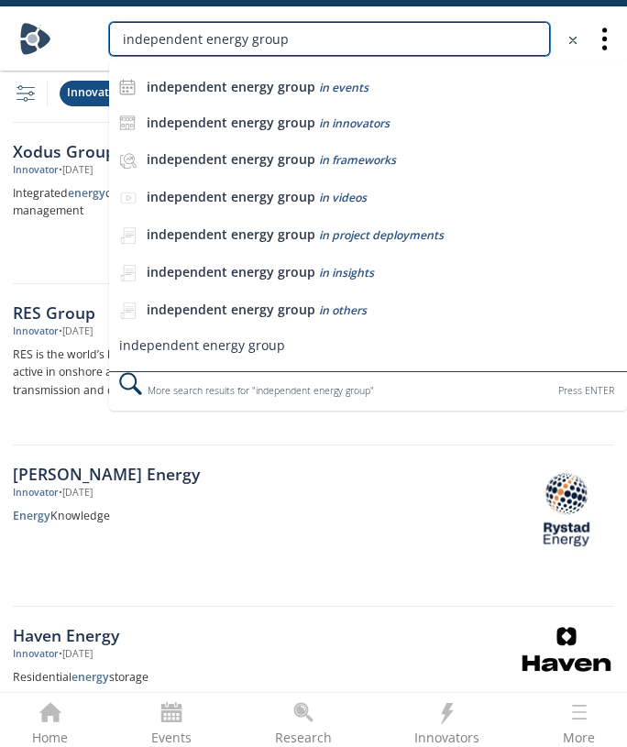
click at [304, 49] on input "independent energy group" at bounding box center [329, 39] width 441 height 34
drag, startPoint x: 304, startPoint y: 49, endPoint x: 128, endPoint y: 49, distance: 176.0
click at [128, 49] on input "independent energy group" at bounding box center [329, 39] width 441 height 34
type input "E"
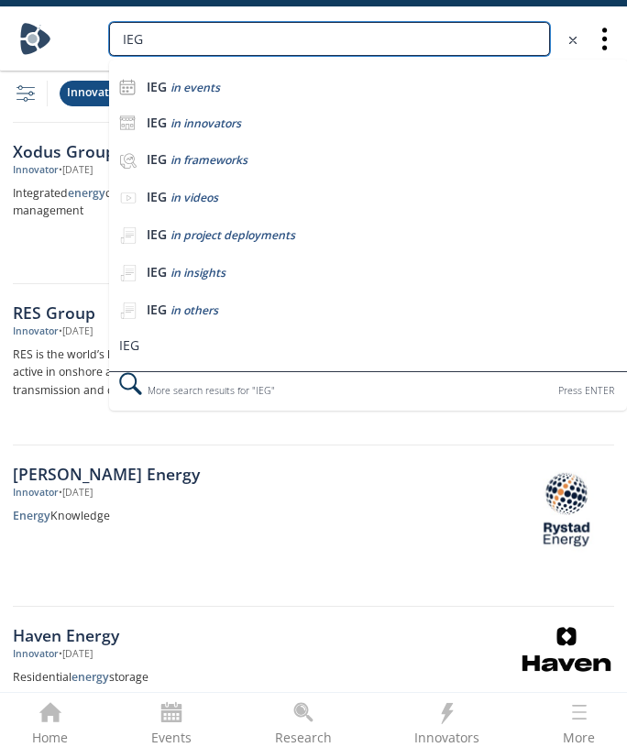
type input "IEG"
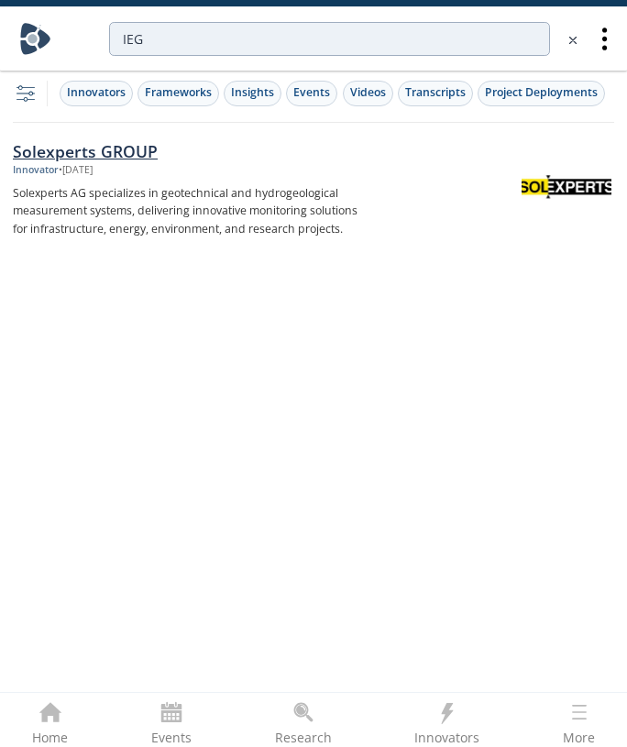
click at [135, 156] on div "Solexperts GROUP" at bounding box center [192, 151] width 358 height 24
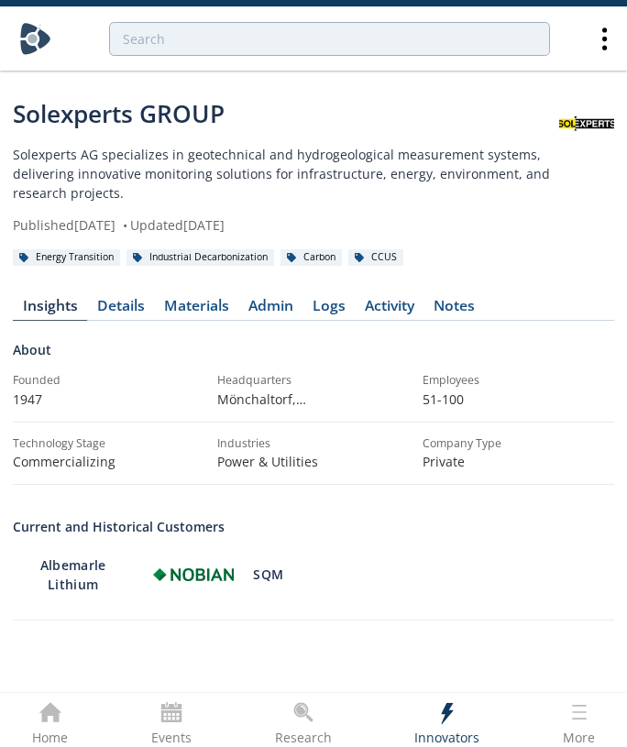
click at [336, 57] on div at bounding box center [323, 39] width 531 height 53
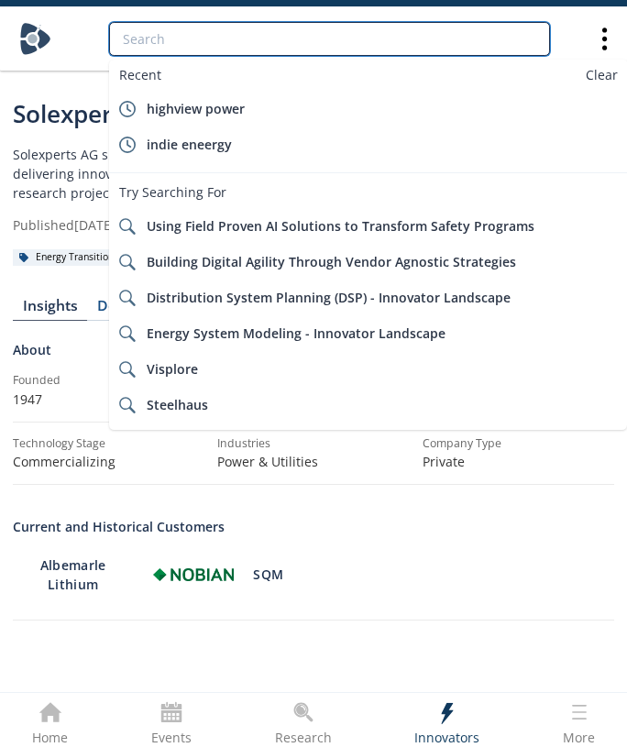
click at [322, 43] on input "search" at bounding box center [329, 39] width 441 height 34
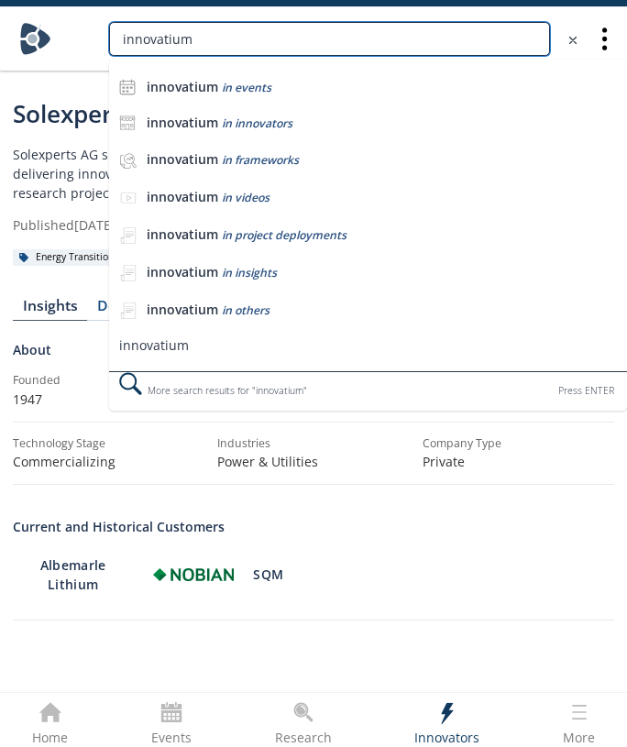
type input "innovatium"
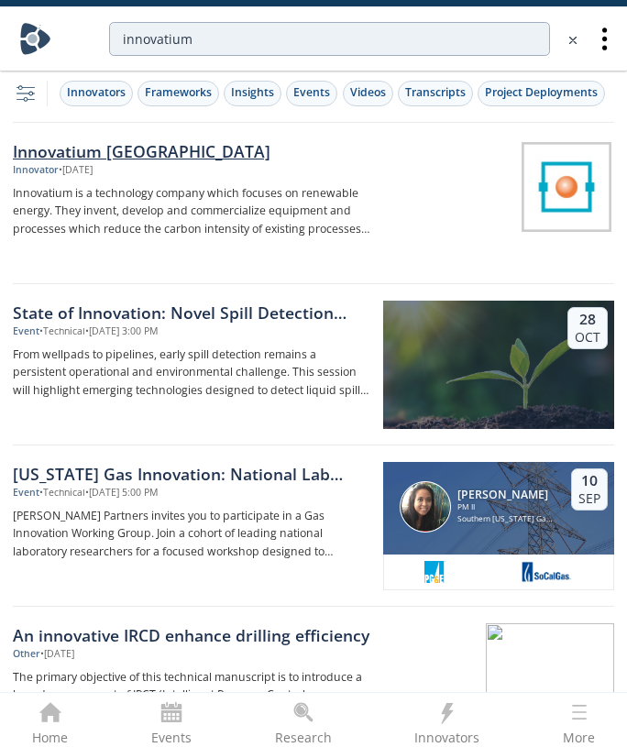
click at [124, 157] on div "Innovatium UK" at bounding box center [192, 151] width 358 height 24
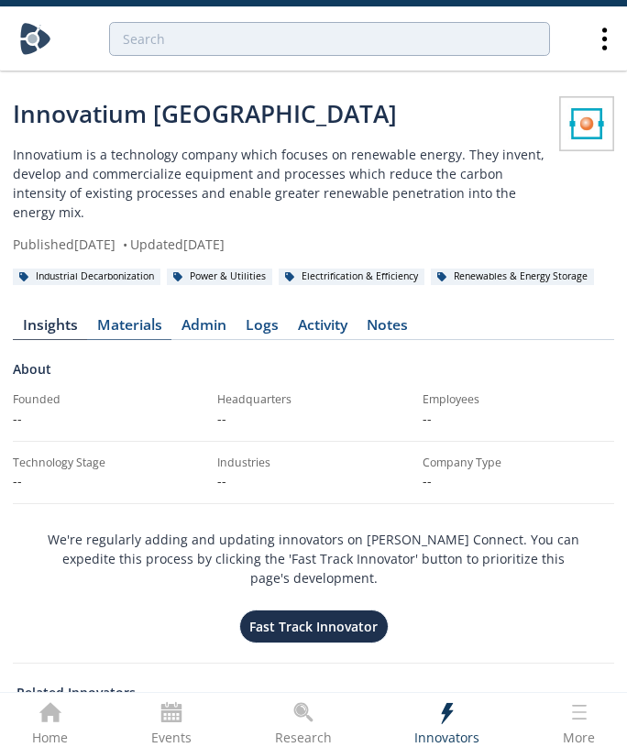
click at [149, 318] on link "Materials" at bounding box center [129, 329] width 84 height 22
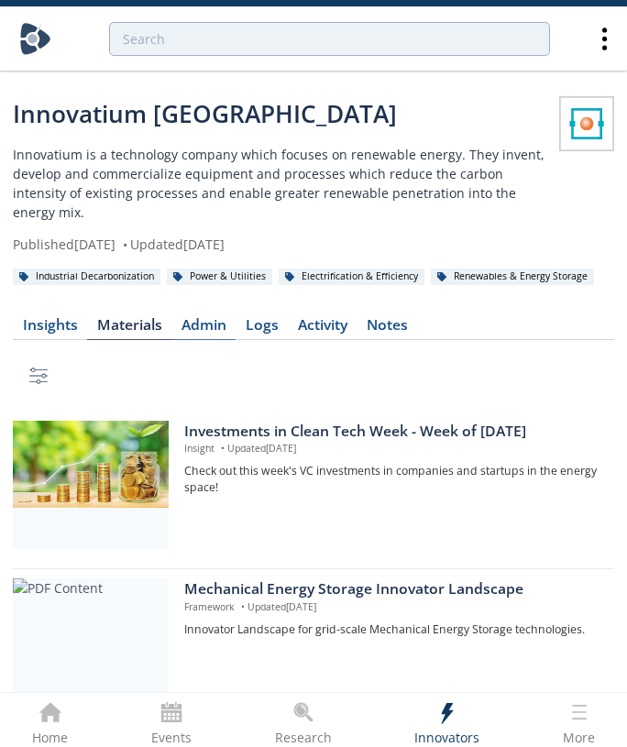
scroll to position [5, 0]
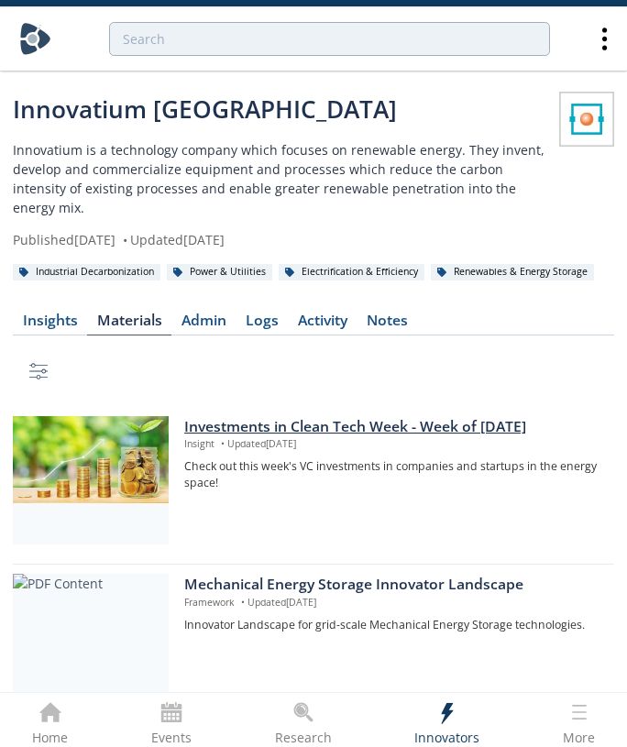
click at [317, 416] on div "Investments in Clean Tech Week - Week of 2025/08/01" at bounding box center [392, 427] width 417 height 22
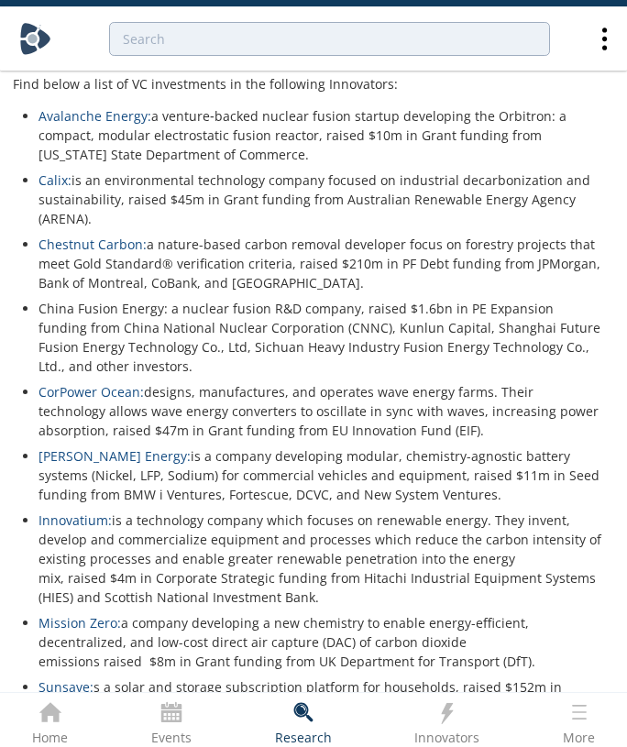
scroll to position [280, 0]
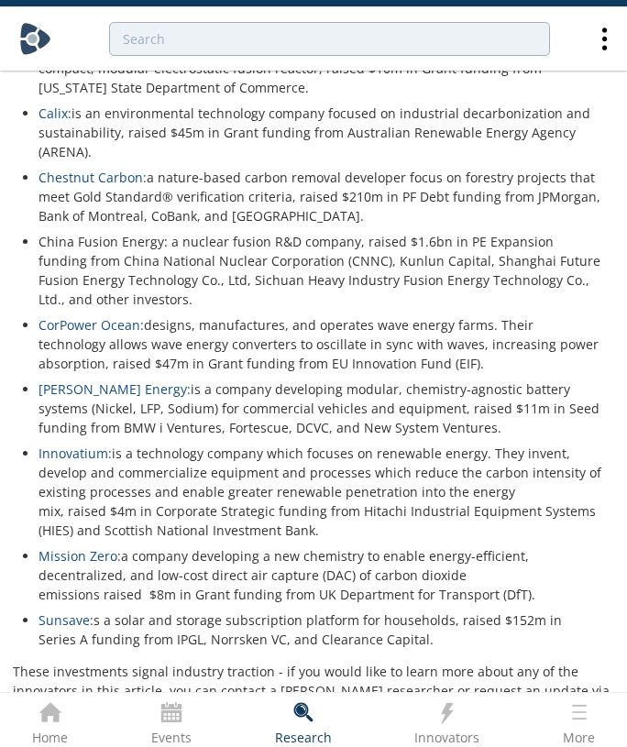
drag, startPoint x: 354, startPoint y: 549, endPoint x: 372, endPoint y: 565, distance: 24.1
click at [372, 540] on p "Innovatium: is a technology company which focuses on renewable energy. They inv…" at bounding box center [320, 492] width 563 height 96
copy p "Hitachi Industrial Equipment Systems (HIES) and Scottish National Investment Ba…"
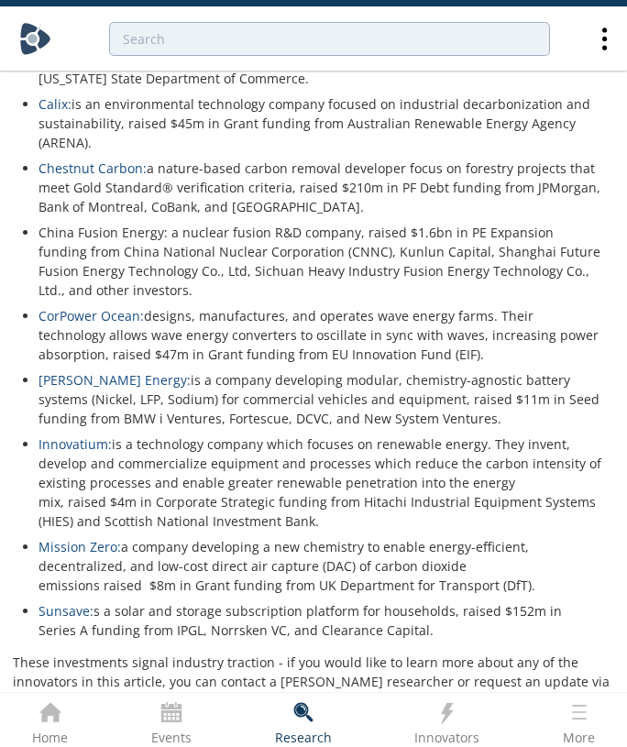
scroll to position [303, 0]
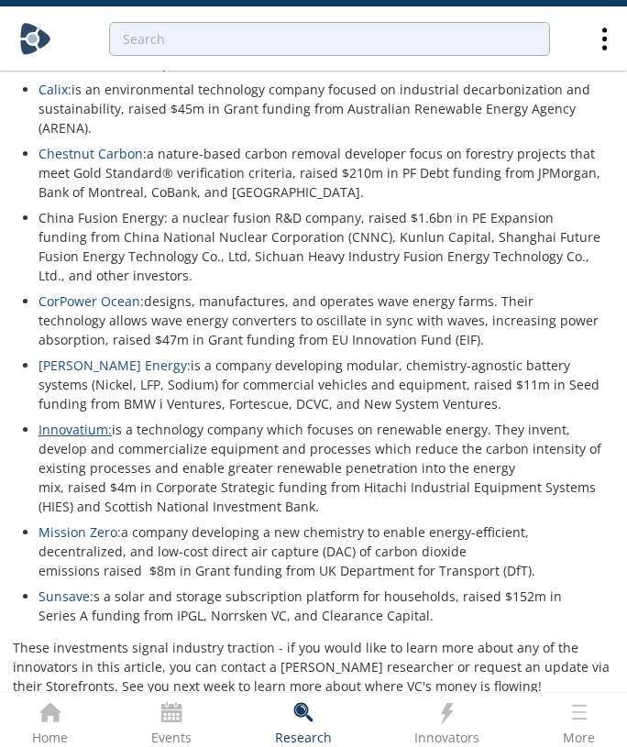
click at [83, 438] on link "Innovatium:" at bounding box center [75, 429] width 73 height 17
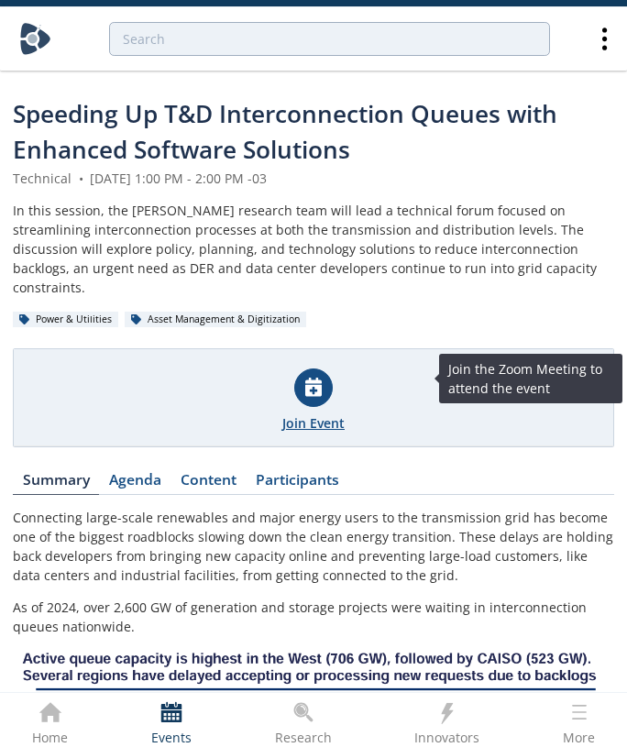
click at [289, 387] on div "Join Event" at bounding box center [314, 397] width 600 height 97
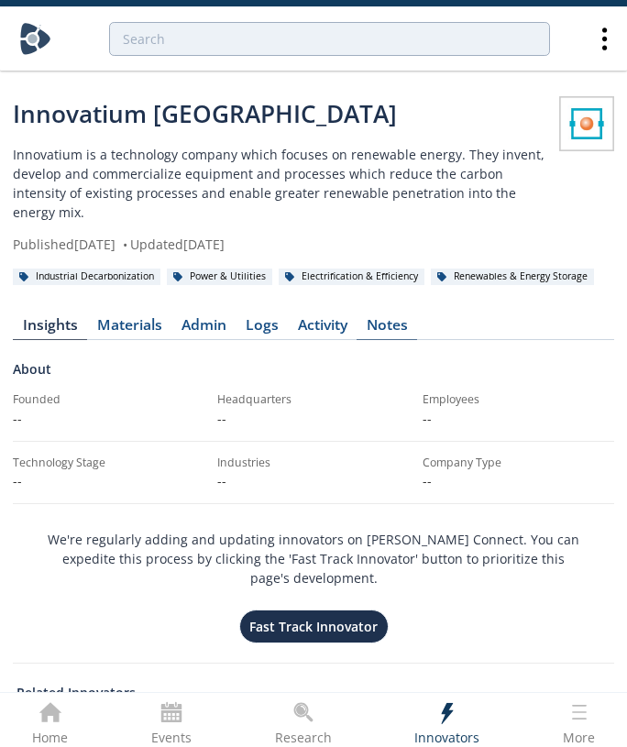
click at [374, 318] on div "Notes" at bounding box center [387, 325] width 41 height 15
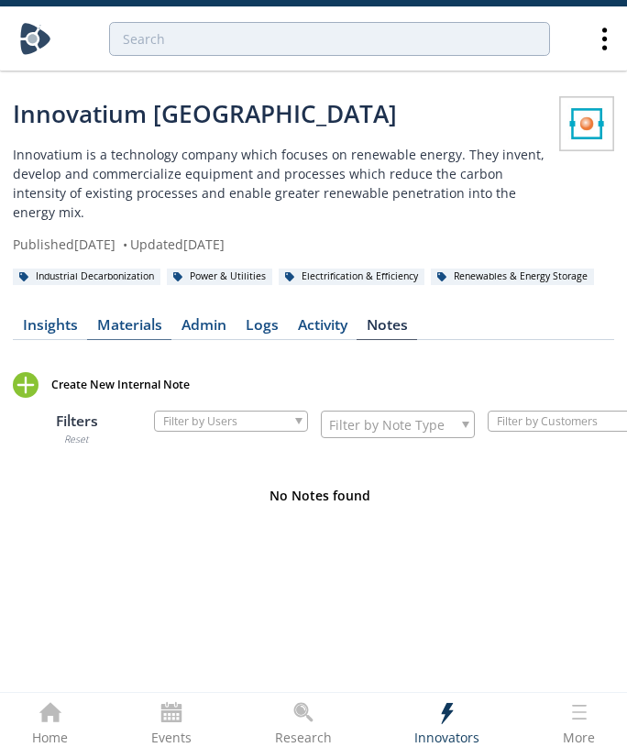
click at [97, 318] on link "Materials" at bounding box center [129, 329] width 84 height 22
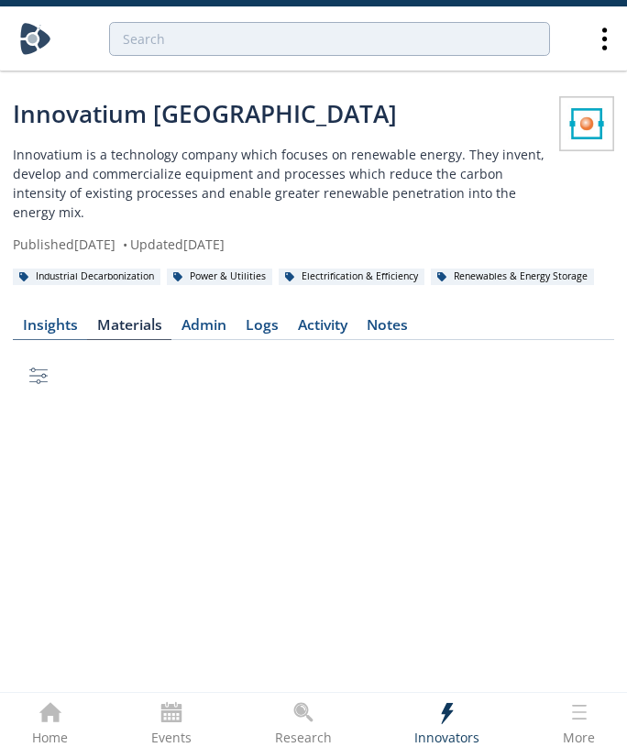
click at [65, 318] on div "Insights" at bounding box center [50, 325] width 55 height 15
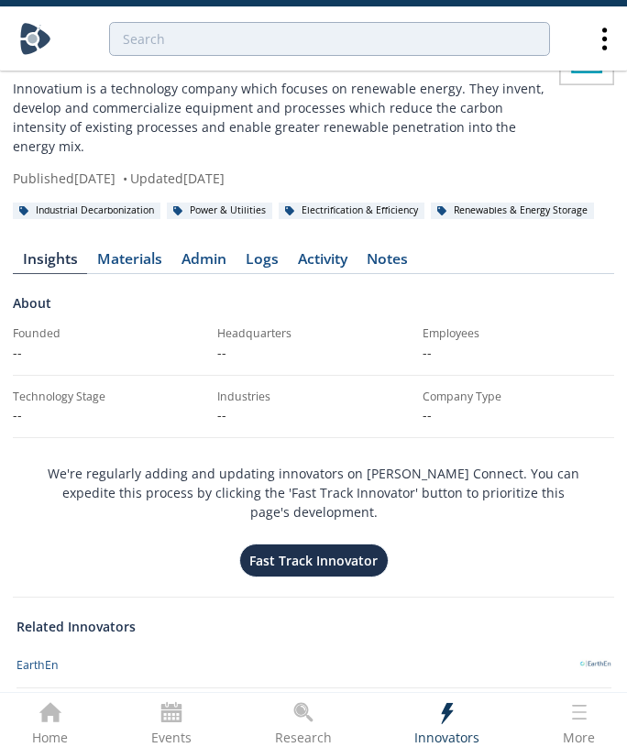
scroll to position [59, 0]
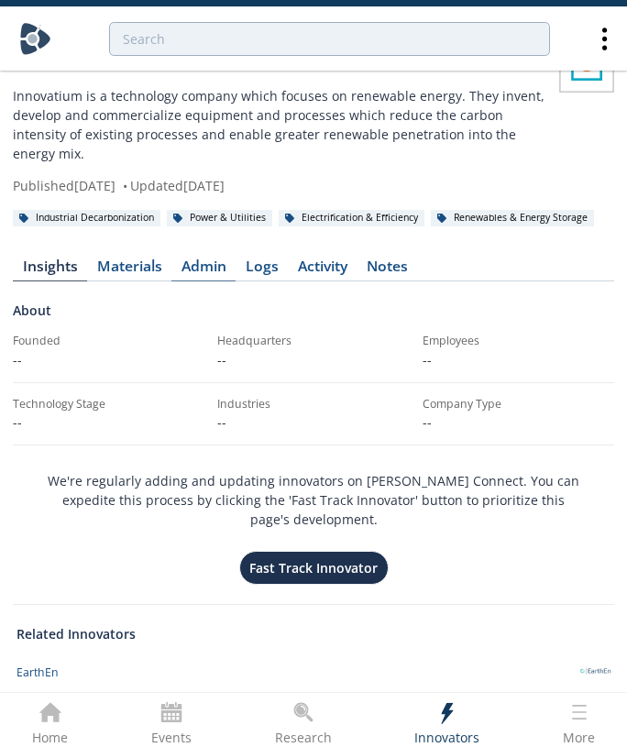
click at [199, 259] on link "Admin" at bounding box center [203, 270] width 64 height 22
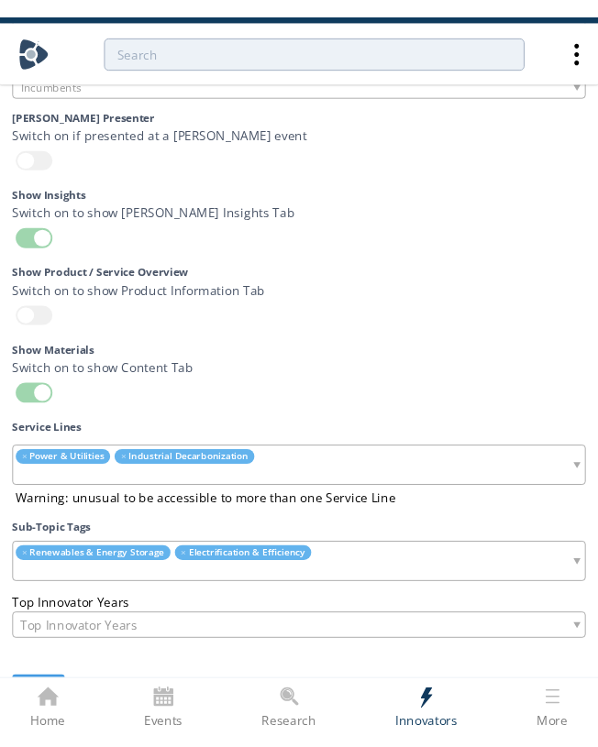
scroll to position [5308, 0]
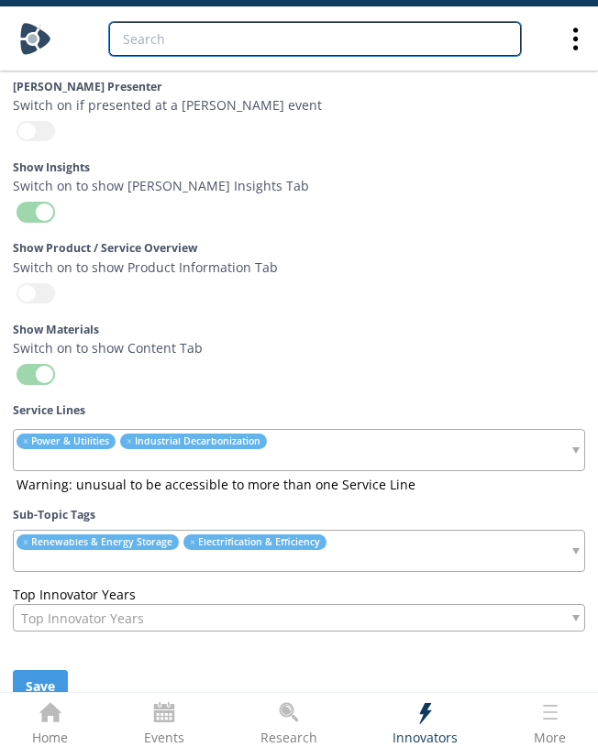
click at [250, 37] on input "search" at bounding box center [315, 39] width 412 height 34
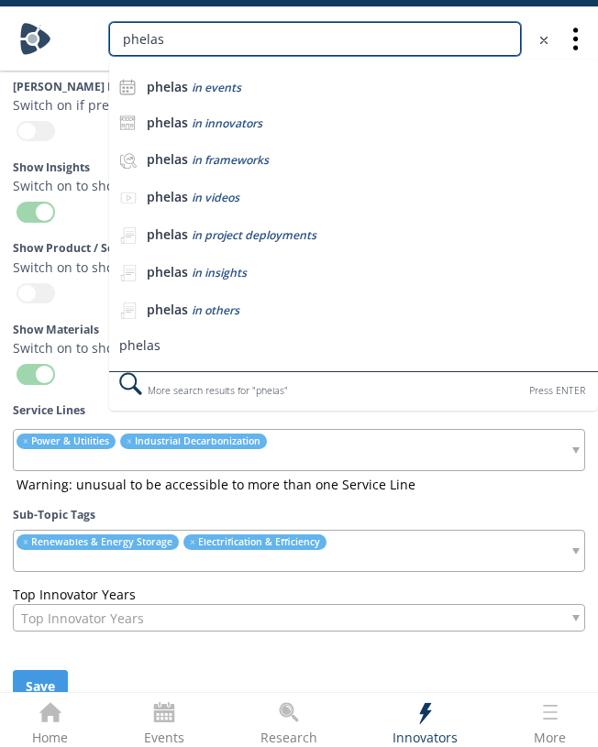
type input "phelas"
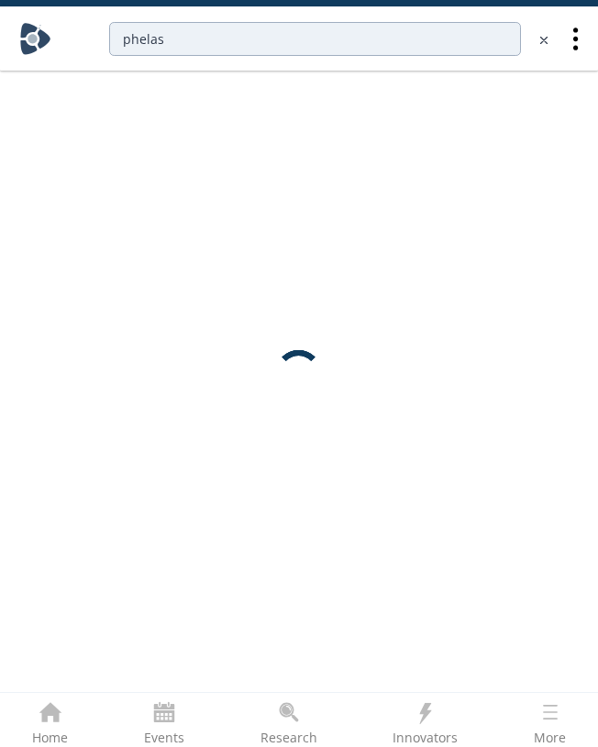
scroll to position [0, 0]
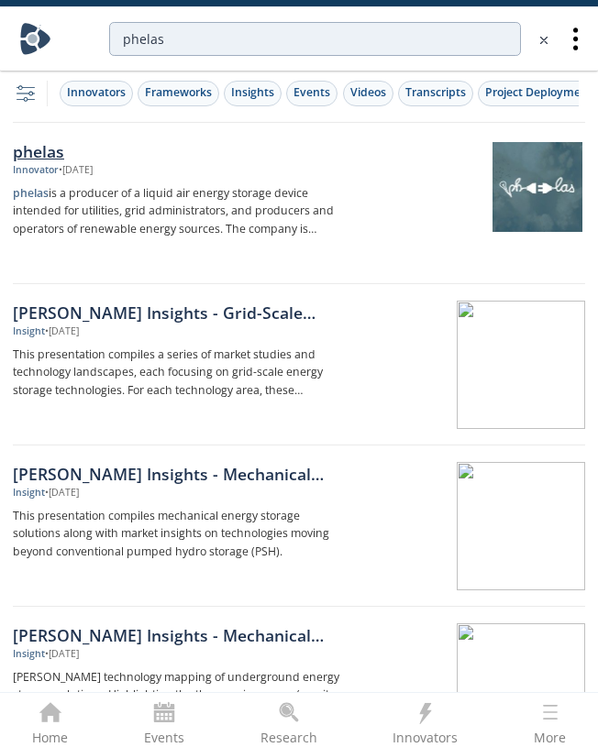
click at [51, 156] on div "phelas" at bounding box center [177, 151] width 328 height 24
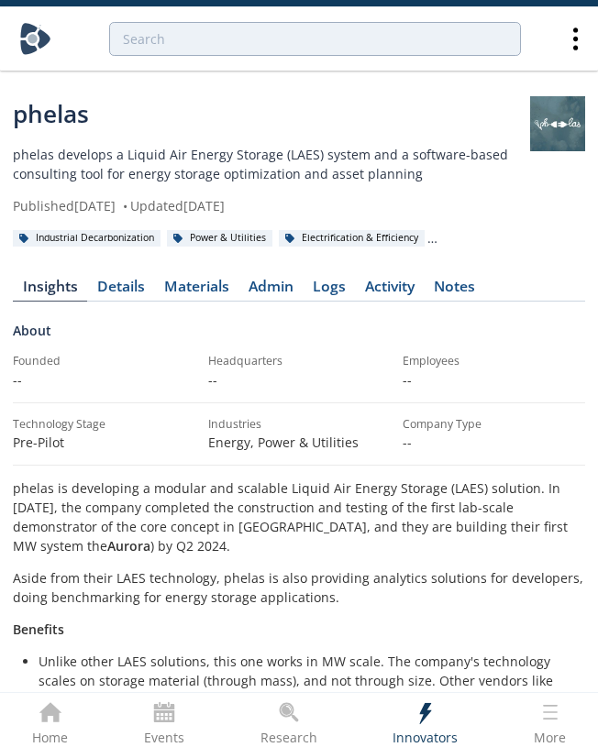
click at [131, 288] on div "Details" at bounding box center [121, 287] width 48 height 15
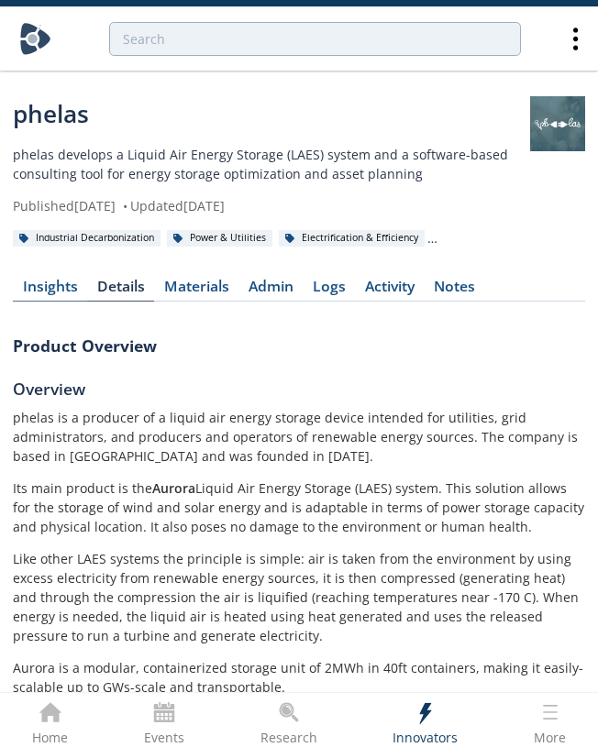
click at [58, 286] on div "Insights" at bounding box center [50, 287] width 55 height 15
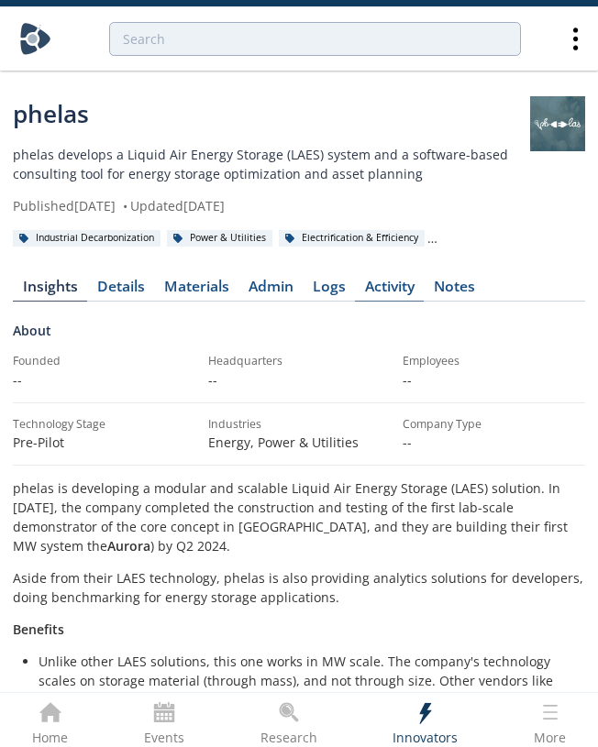
click at [388, 282] on link "Activity" at bounding box center [389, 291] width 69 height 22
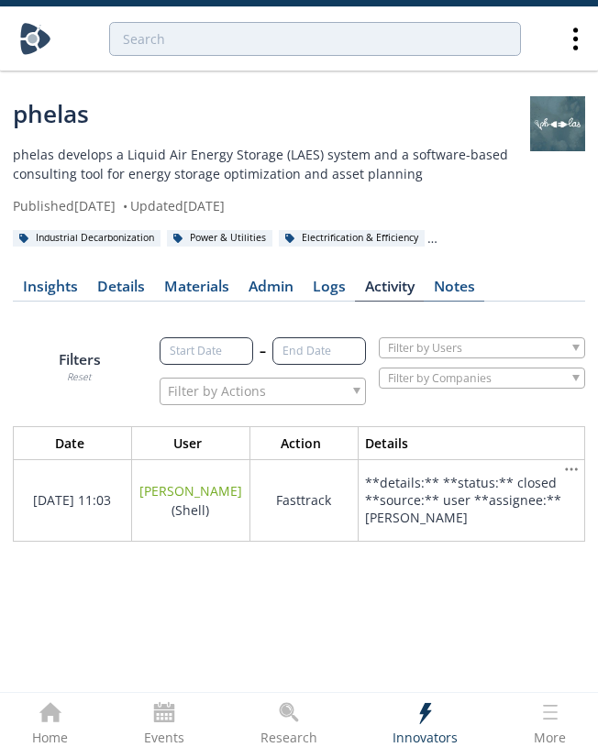
click at [438, 285] on div "Notes" at bounding box center [454, 287] width 41 height 15
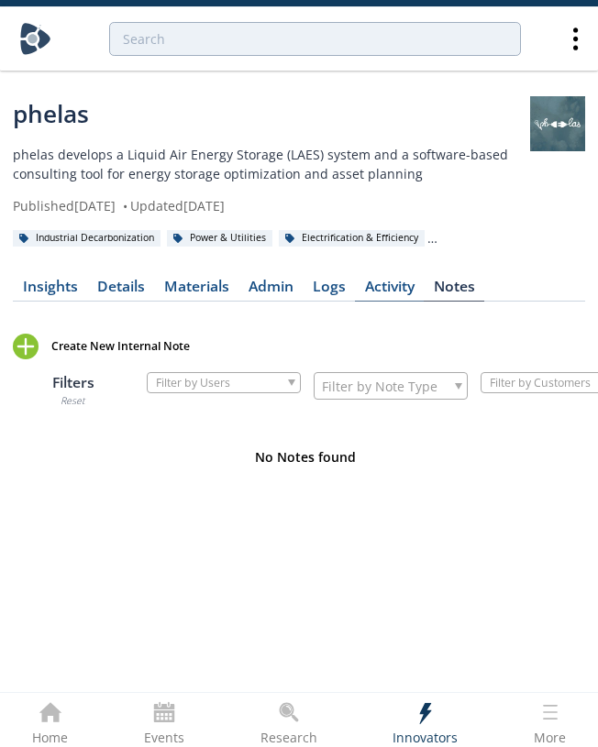
click at [374, 286] on link "Activity" at bounding box center [389, 291] width 69 height 22
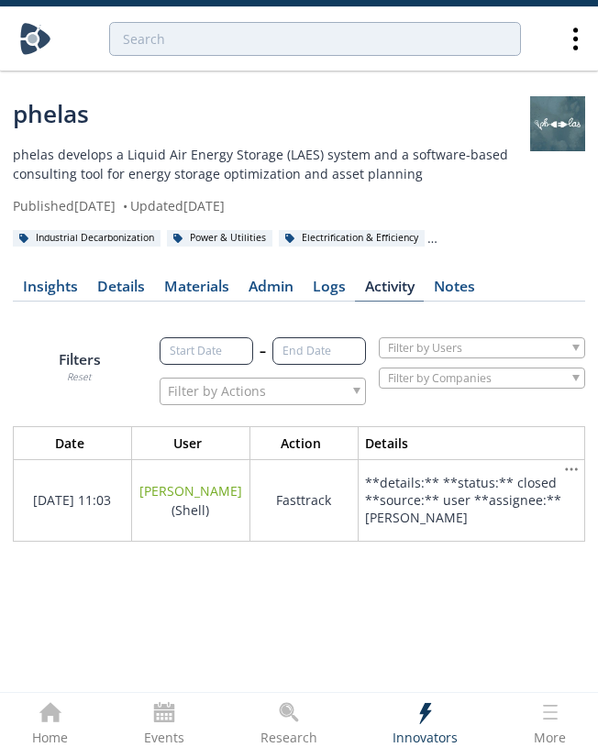
scroll to position [83, 573]
click at [303, 286] on link "Logs" at bounding box center [329, 291] width 52 height 22
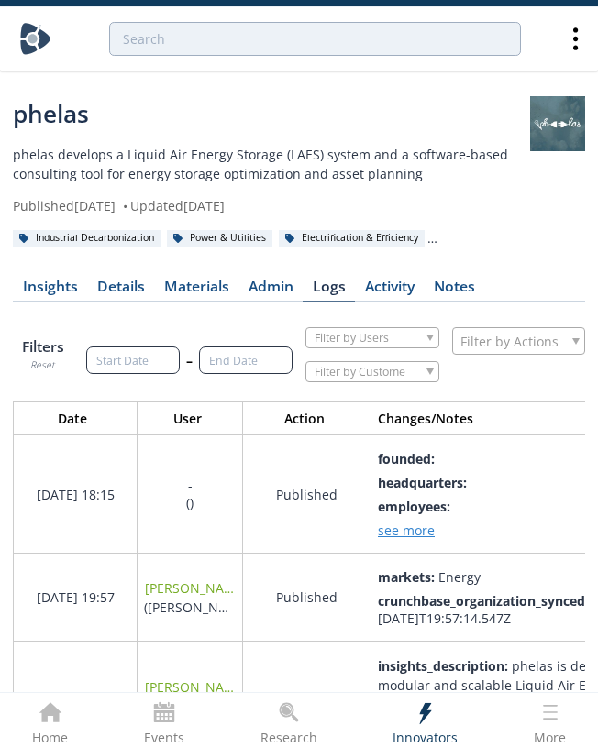
scroll to position [3669, 648]
click at [279, 294] on link "Admin" at bounding box center [270, 291] width 64 height 22
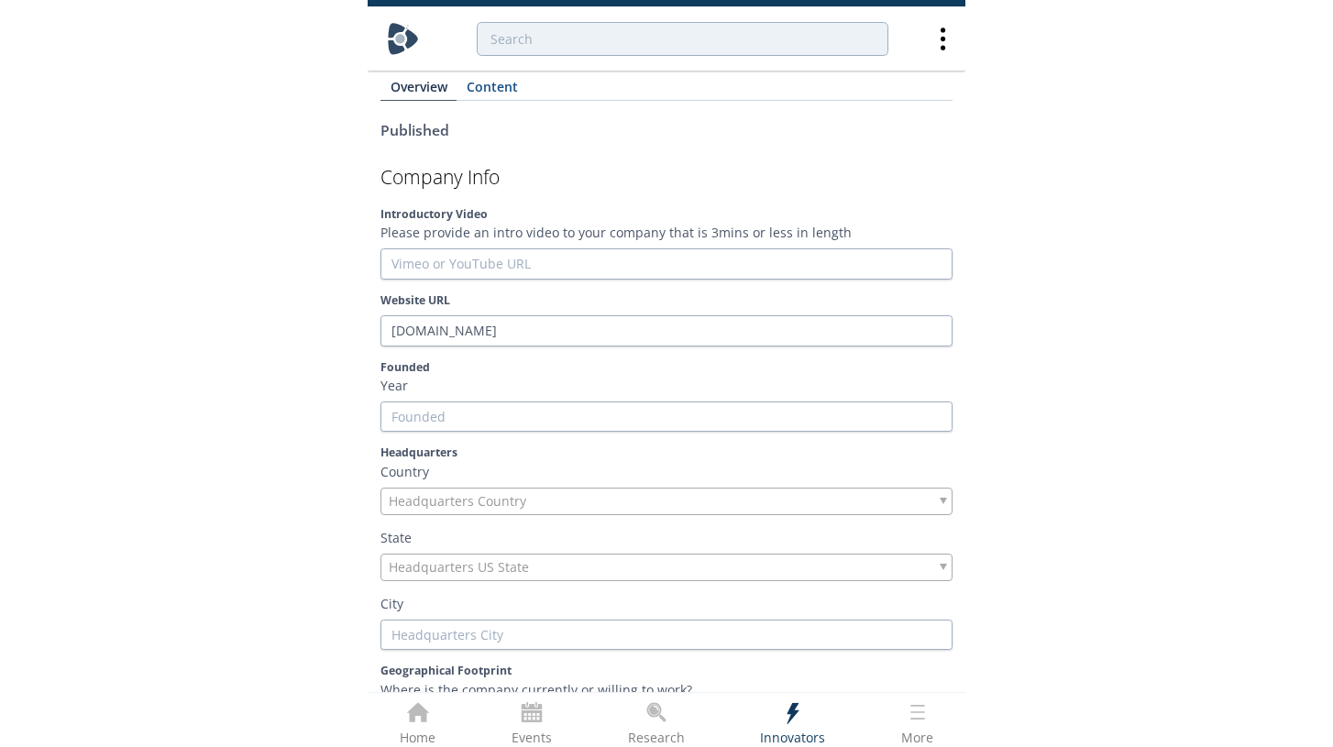
scroll to position [262, 0]
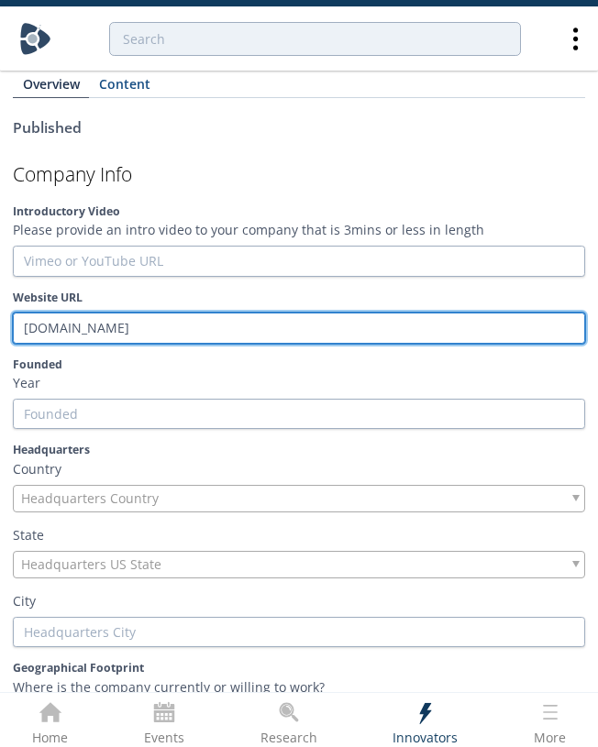
click at [63, 323] on input "phelas.com" at bounding box center [299, 328] width 572 height 31
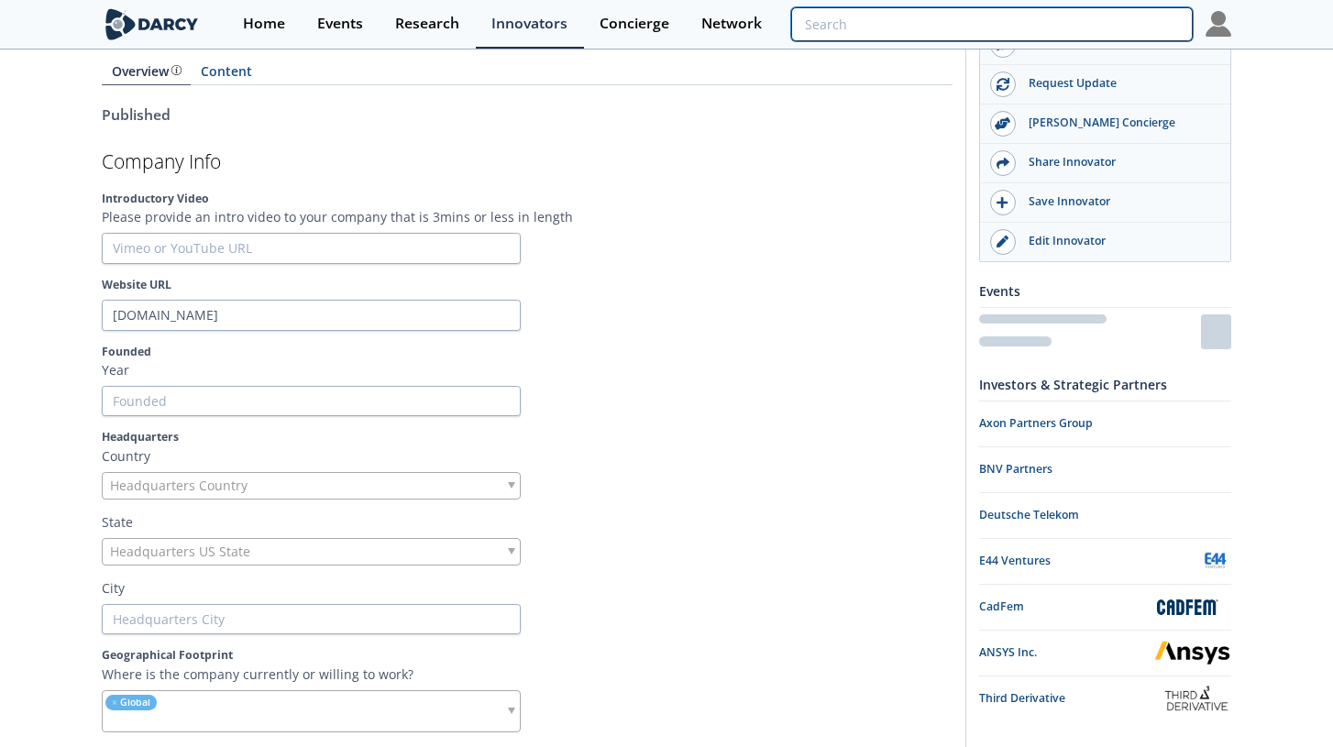
click at [626, 21] on input "search" at bounding box center [992, 24] width 402 height 34
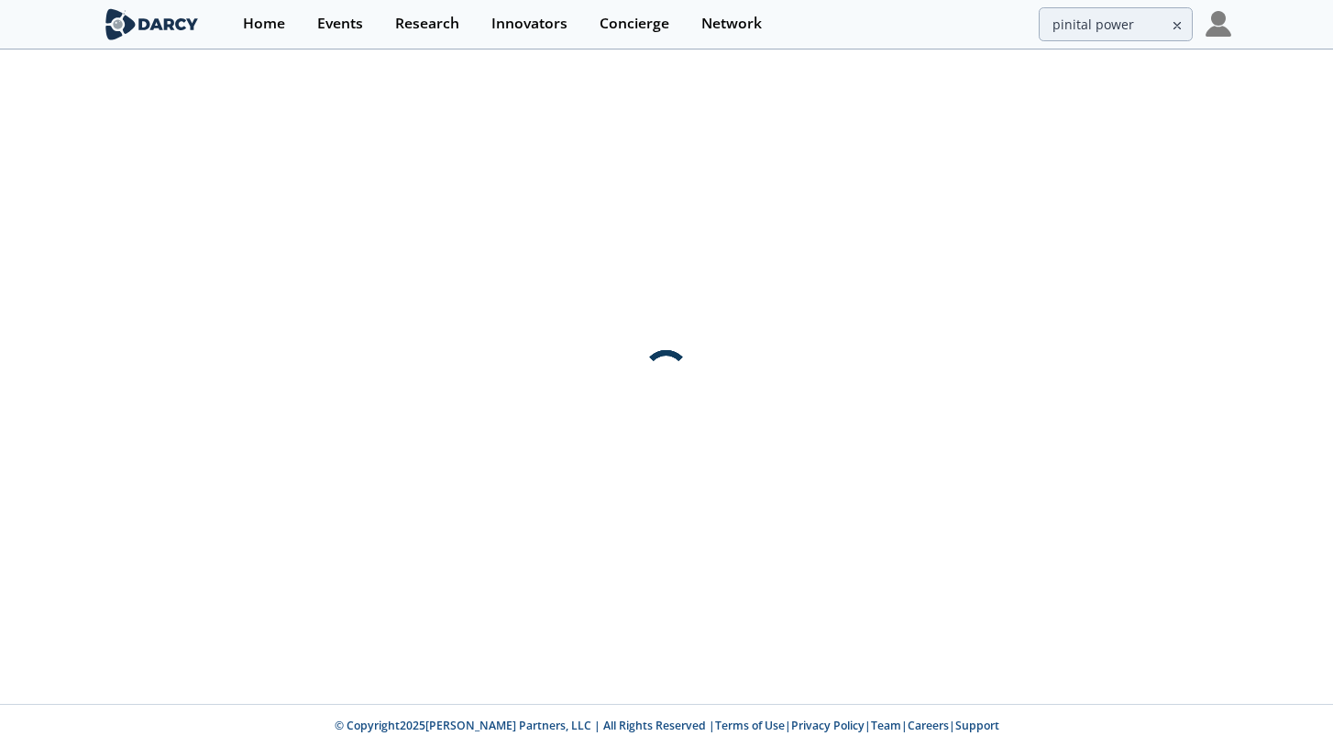
scroll to position [0, 0]
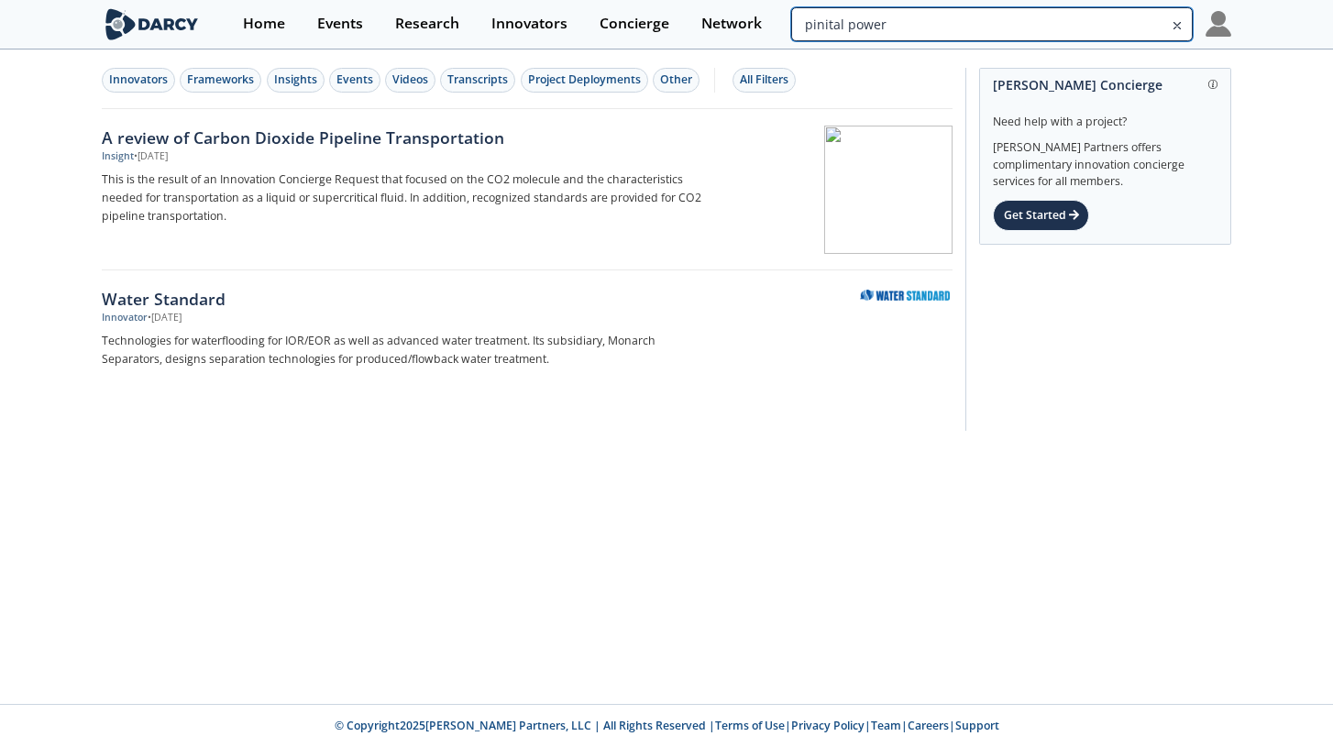
click at [626, 8] on input "pinital power" at bounding box center [992, 24] width 402 height 34
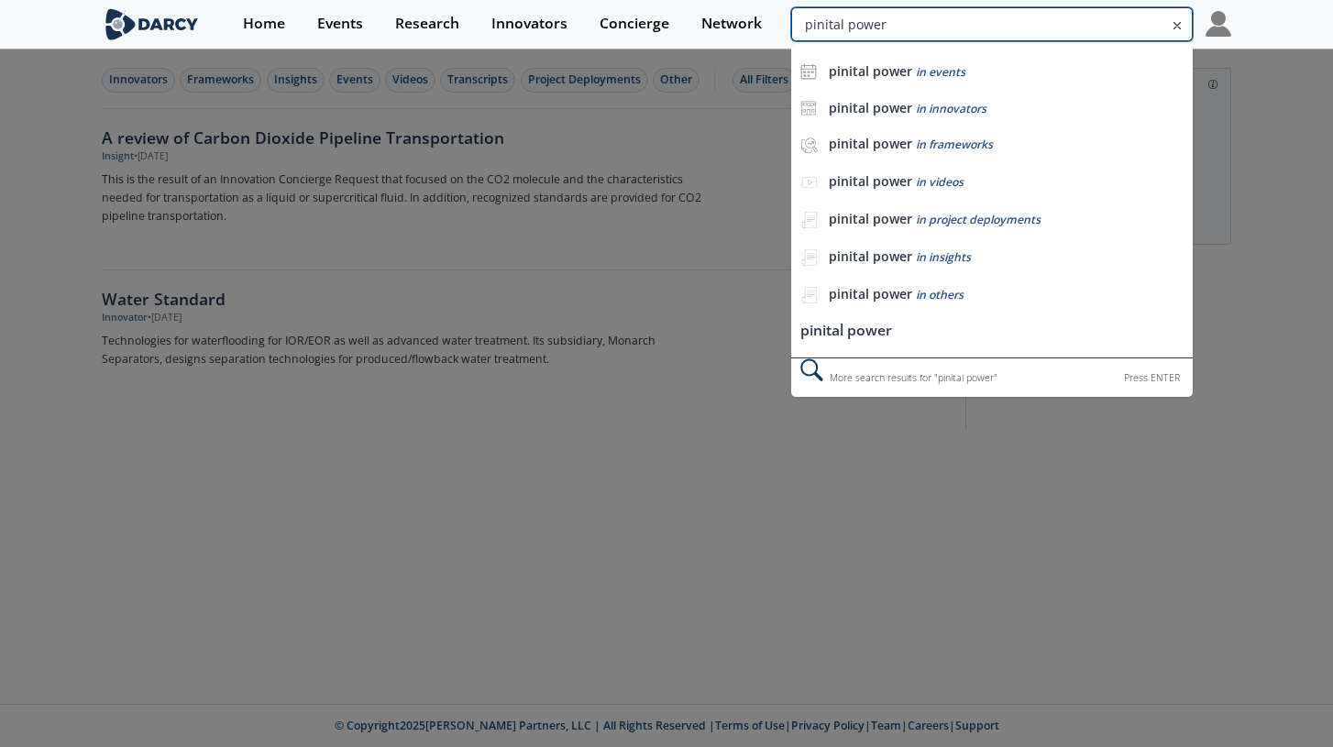
click at [626, 19] on input "pinital power" at bounding box center [992, 24] width 402 height 34
type input "pintail power"
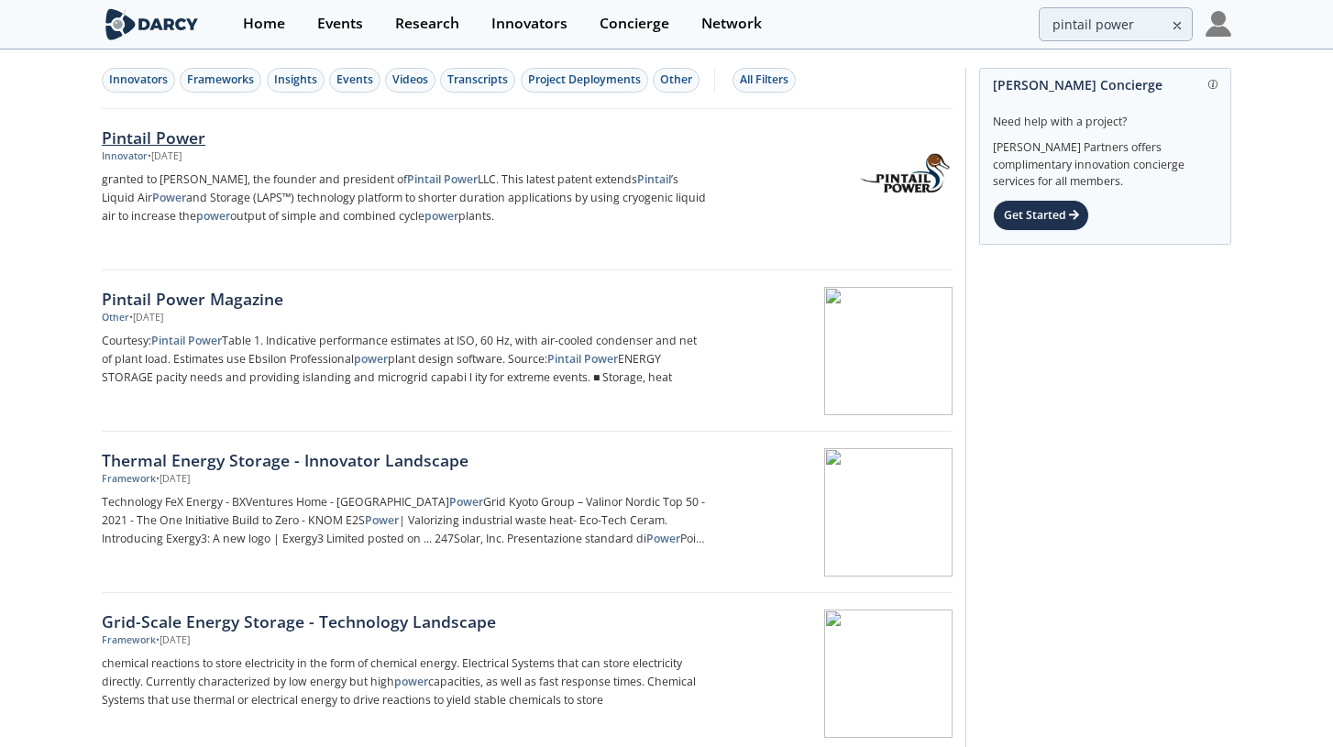
click at [158, 153] on div "• Mar 22, 2024" at bounding box center [165, 156] width 34 height 15
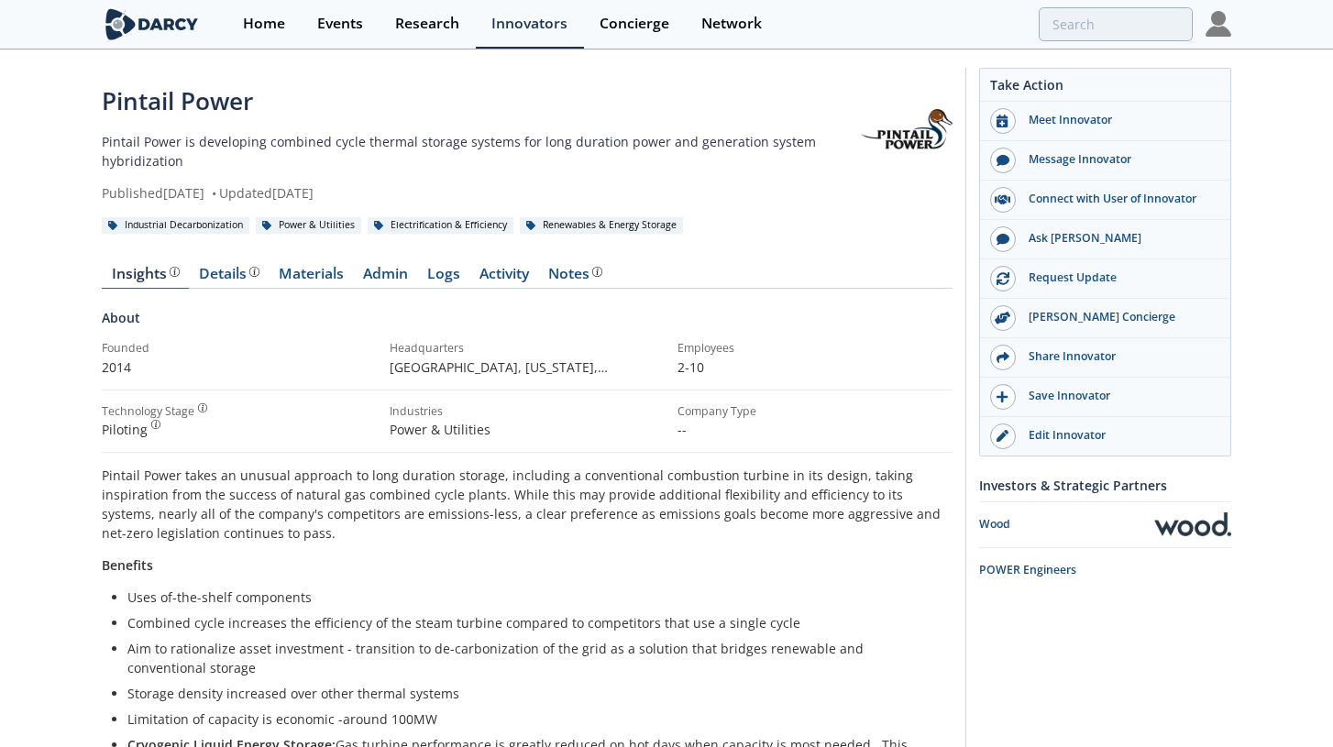
type input "pintail power"
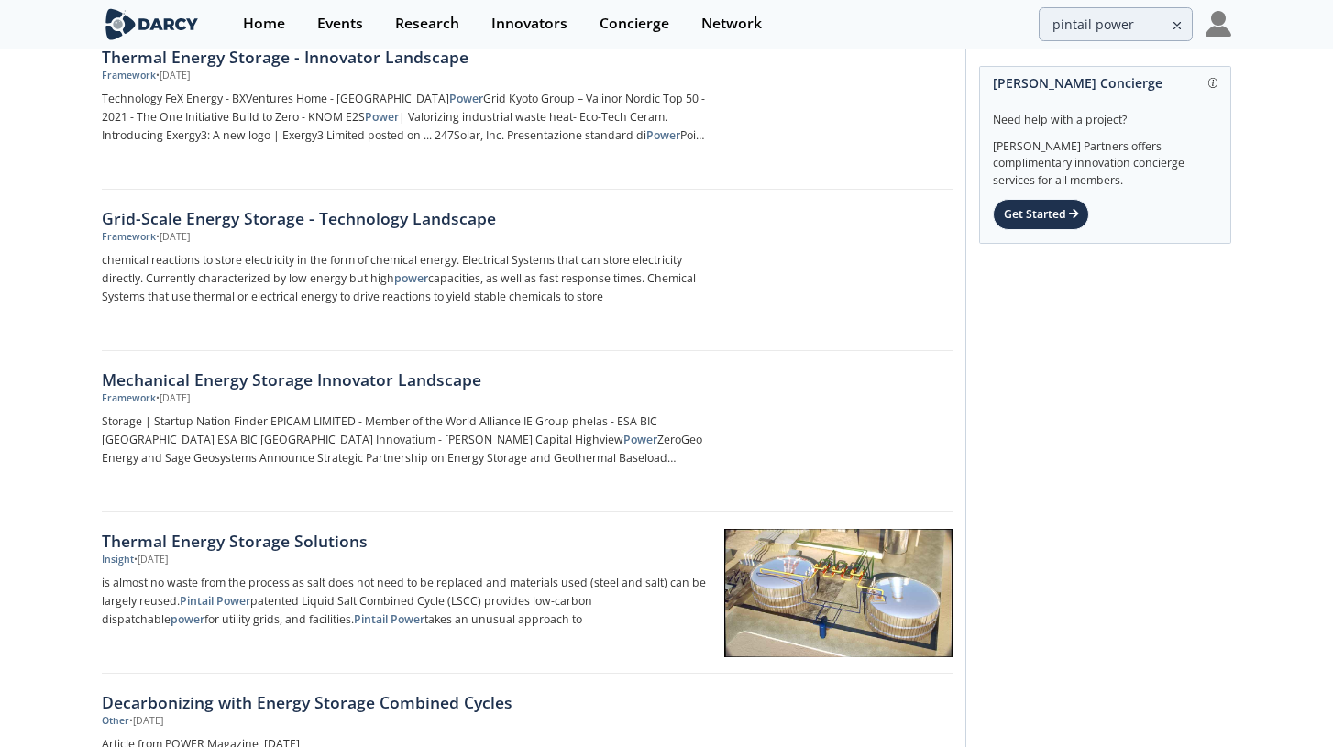
scroll to position [397, 0]
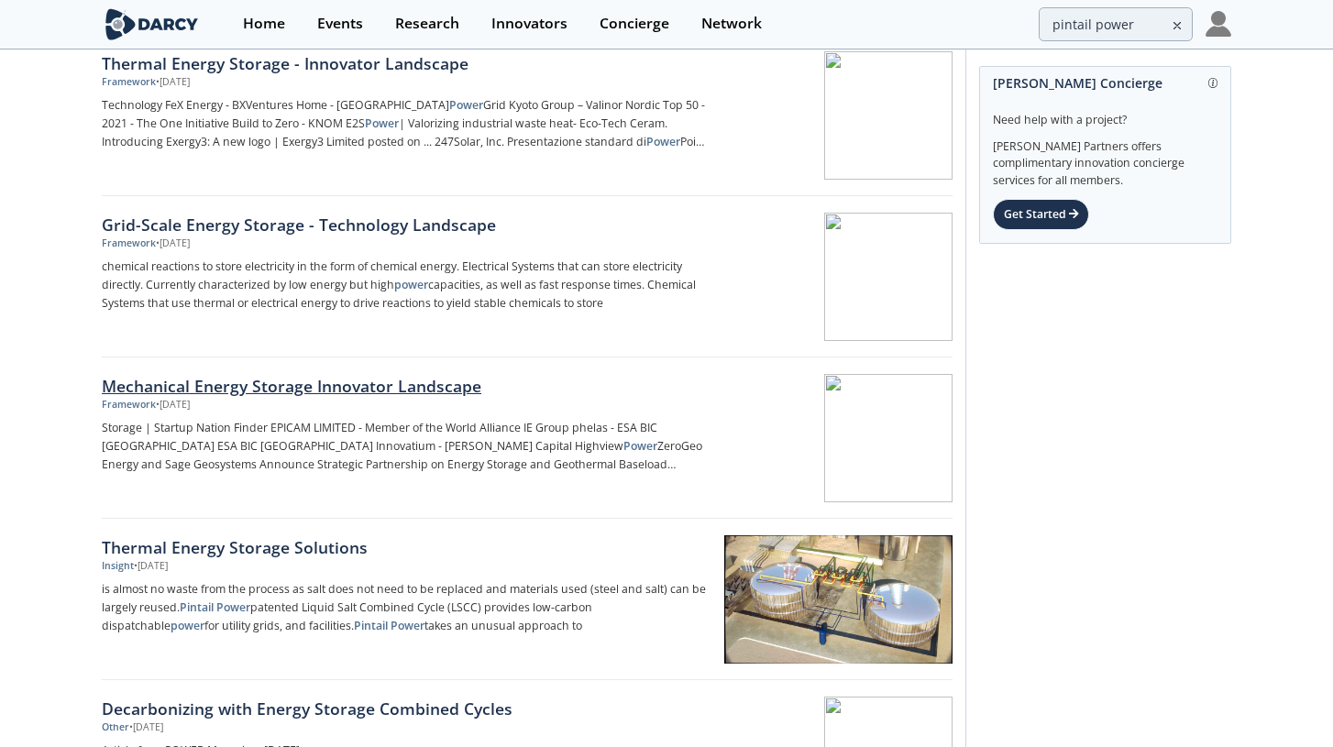
click at [626, 471] on div at bounding box center [837, 438] width 231 height 128
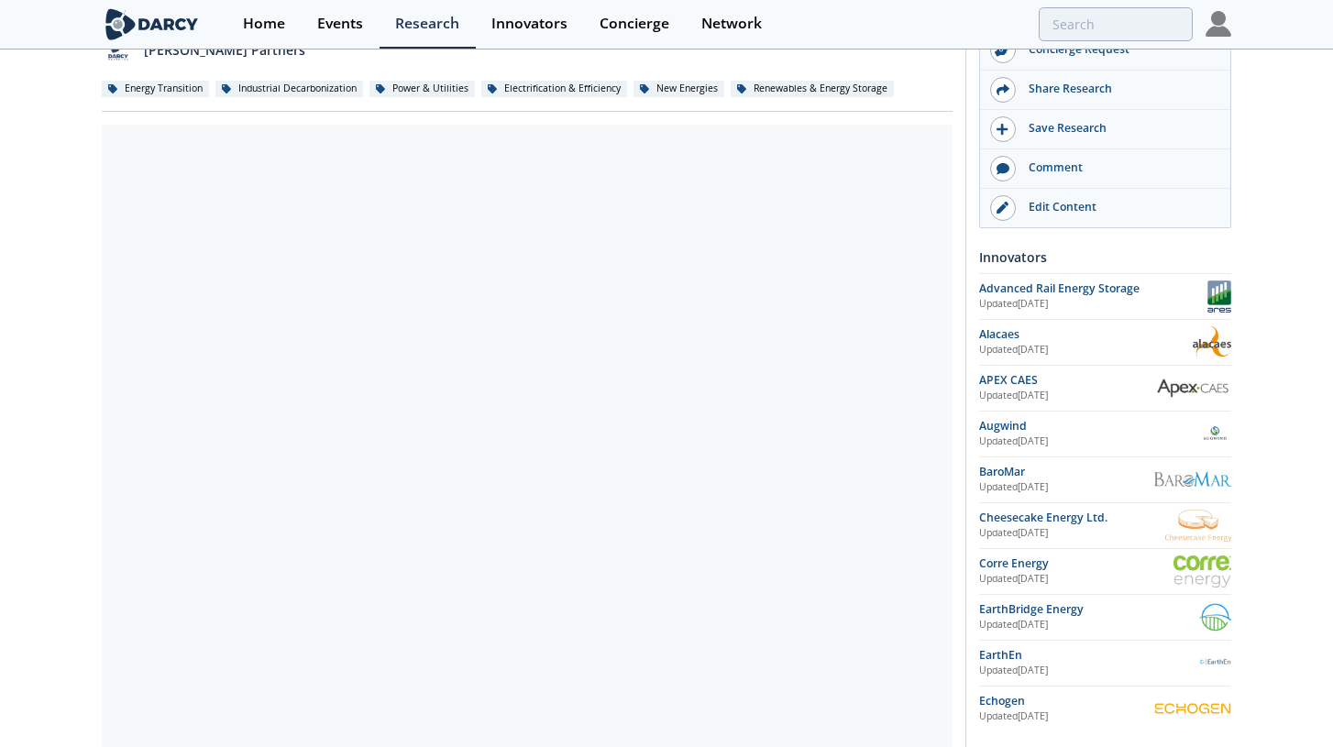
scroll to position [148, 0]
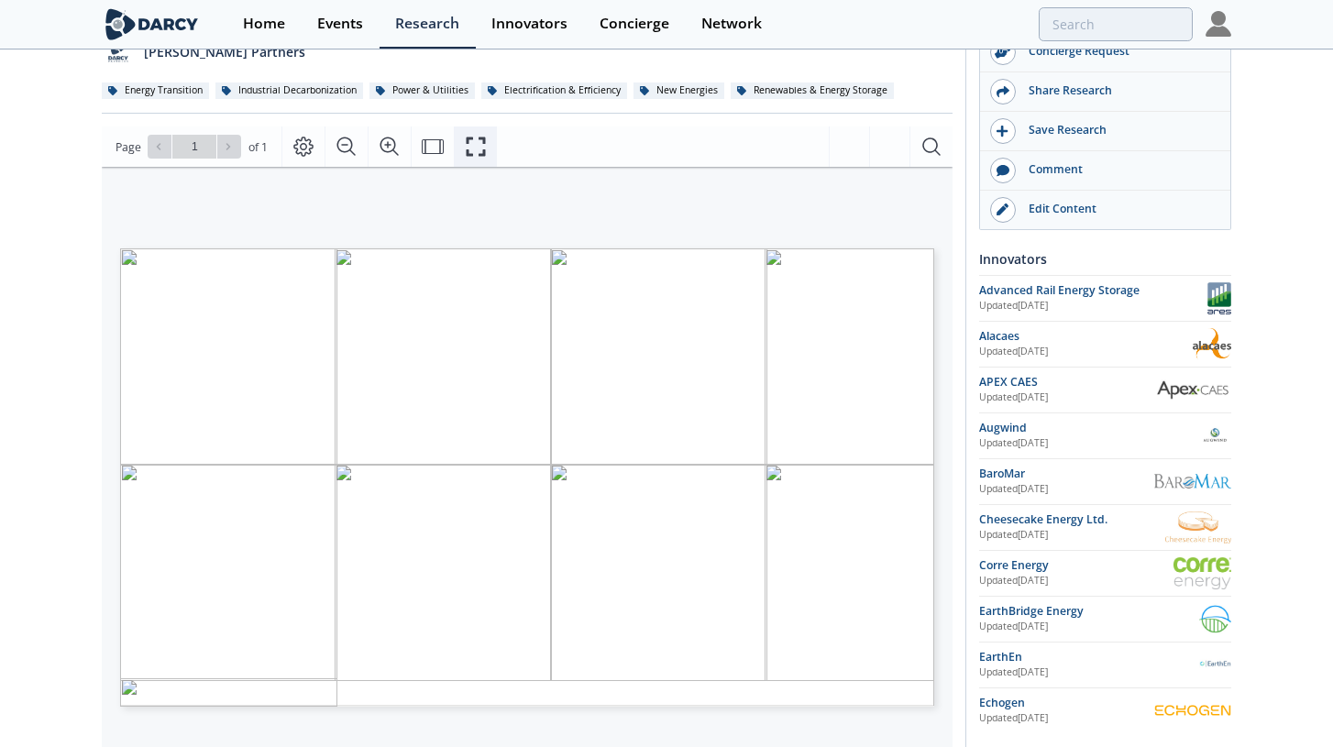
click at [479, 151] on icon "Fullscreen" at bounding box center [476, 147] width 22 height 22
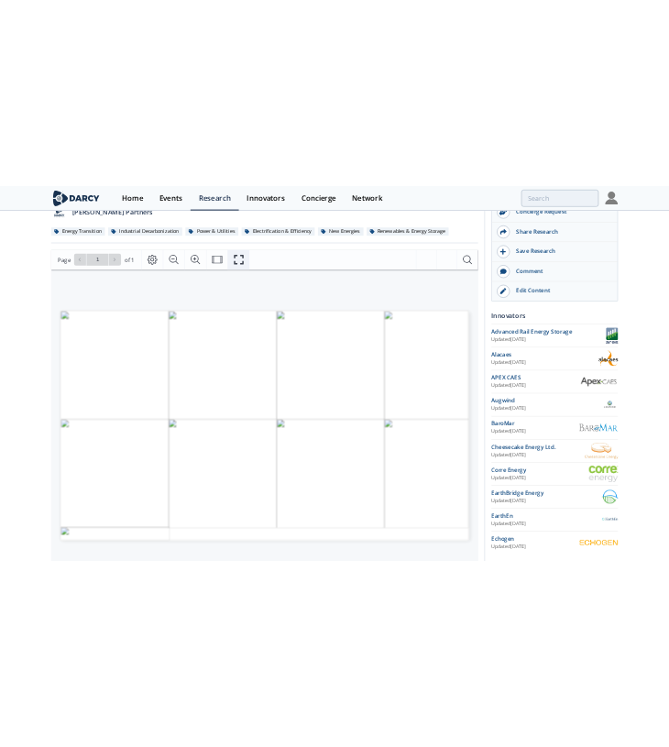
scroll to position [0, 0]
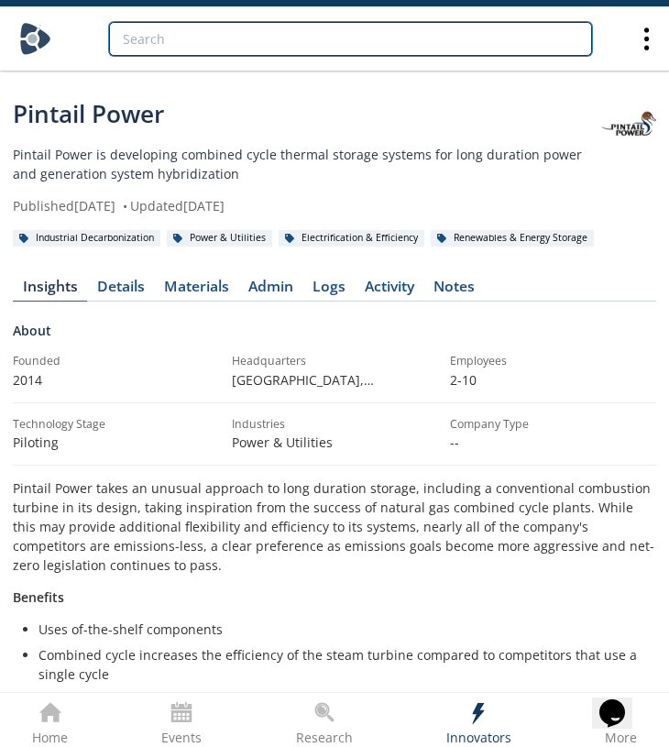
click at [198, 44] on input "search" at bounding box center [350, 39] width 483 height 34
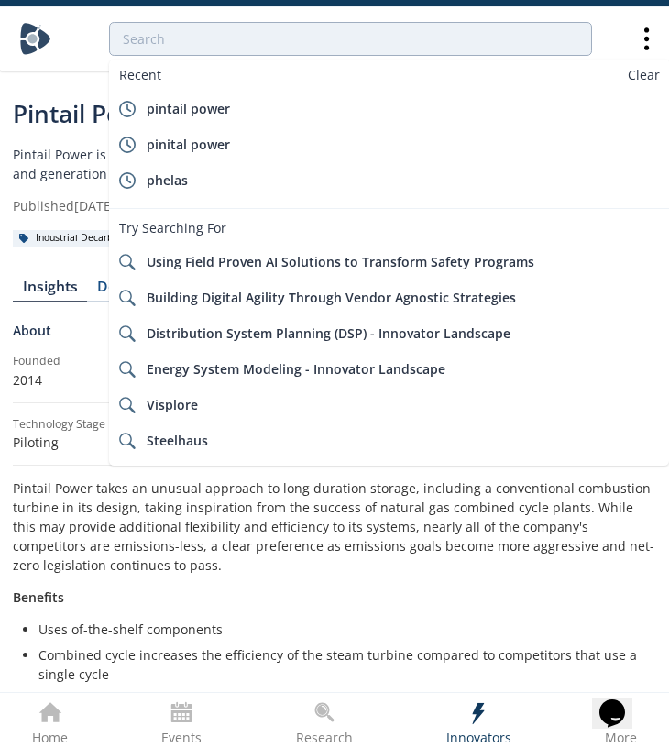
click at [95, 321] on div "About" at bounding box center [335, 337] width 644 height 32
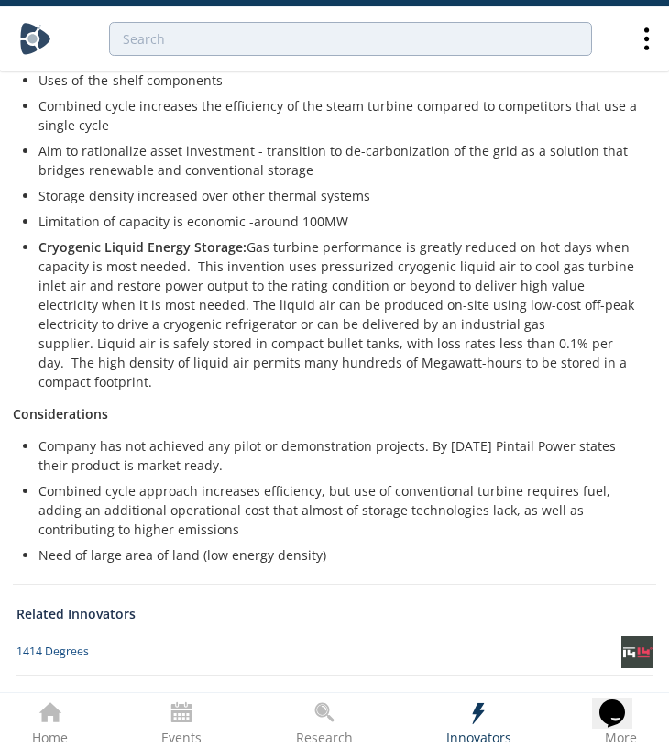
scroll to position [535, 0]
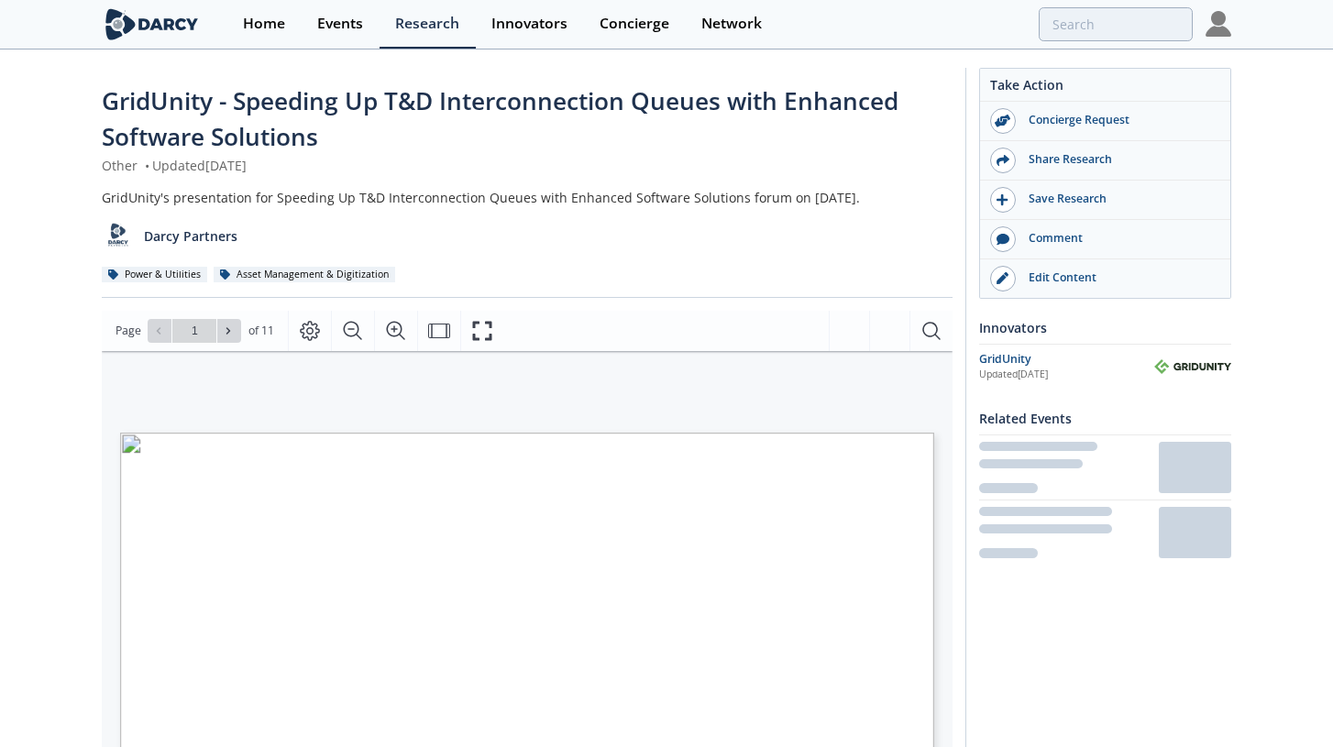
click at [668, 11] on img at bounding box center [1219, 24] width 26 height 26
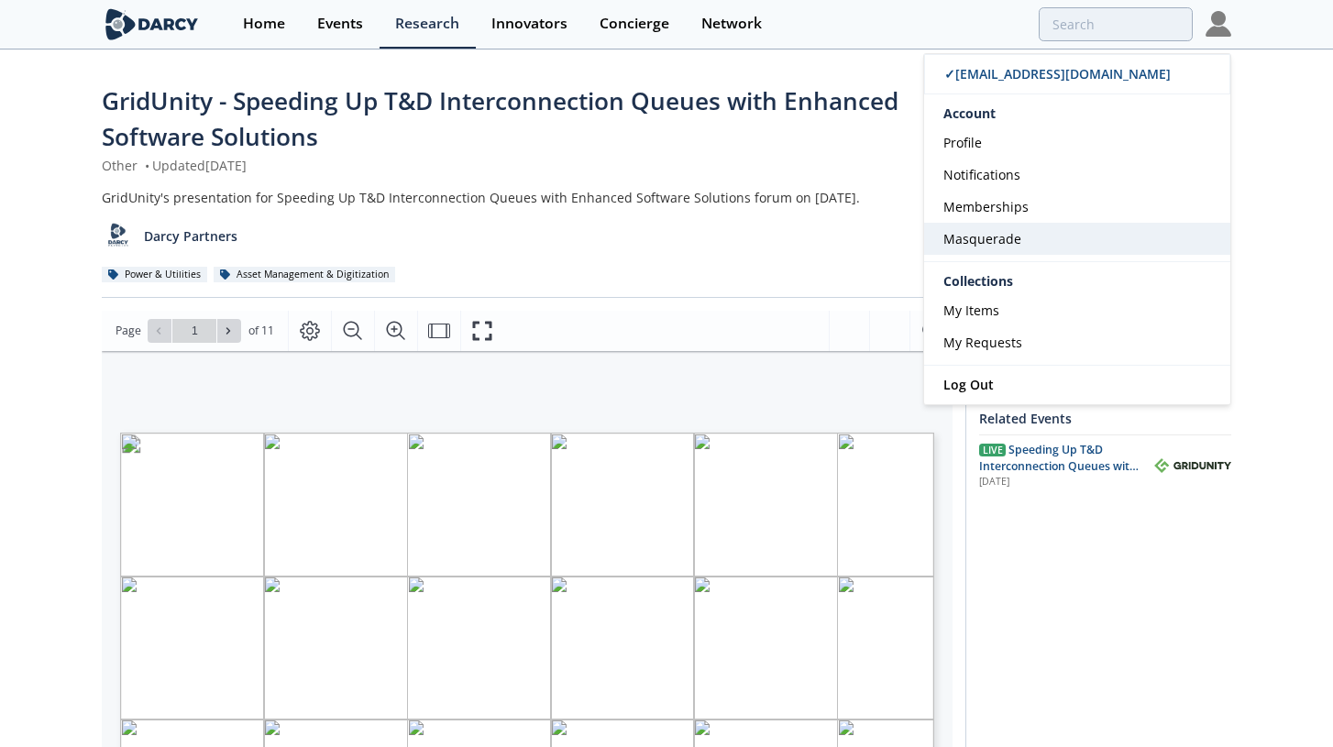
click at [668, 233] on link "Masquerade" at bounding box center [1077, 239] width 306 height 32
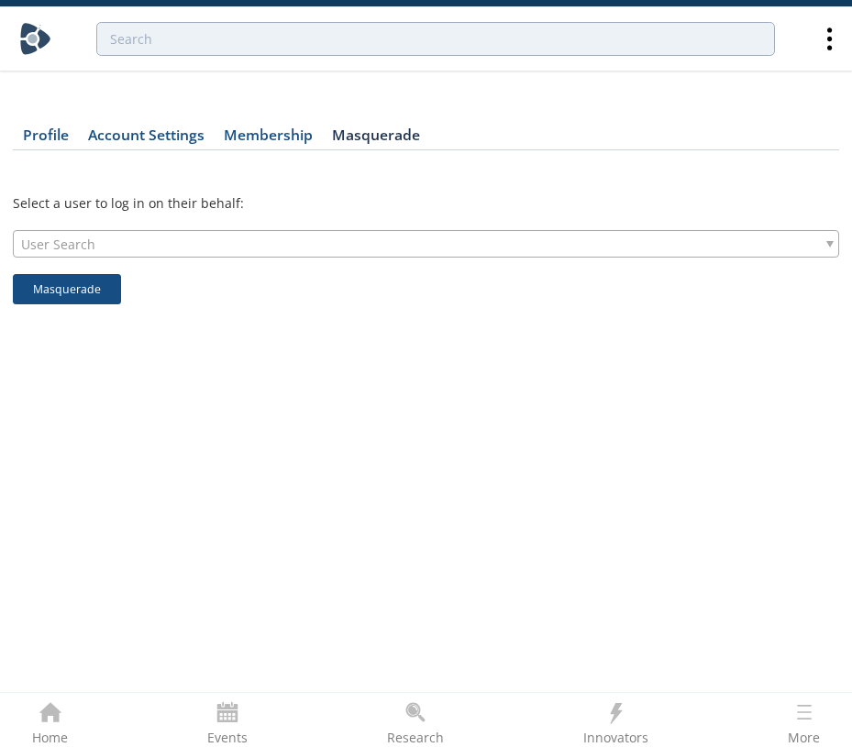
click at [92, 240] on span "User Search" at bounding box center [58, 244] width 74 height 26
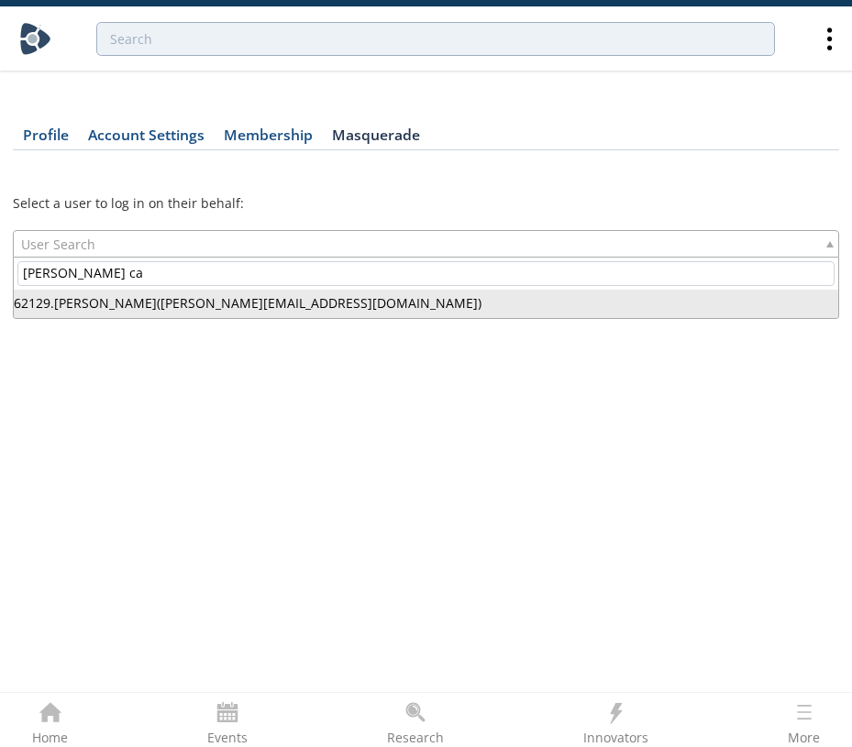
type input "abraham ca"
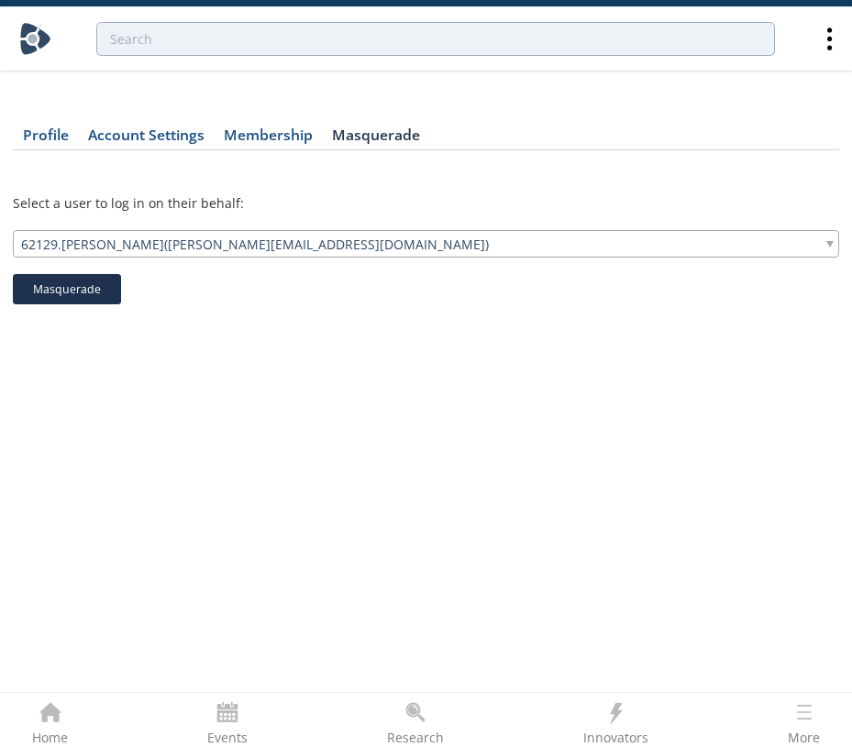
click at [104, 280] on button "Masquerade" at bounding box center [67, 289] width 108 height 31
